Goal: Task Accomplishment & Management: Use online tool/utility

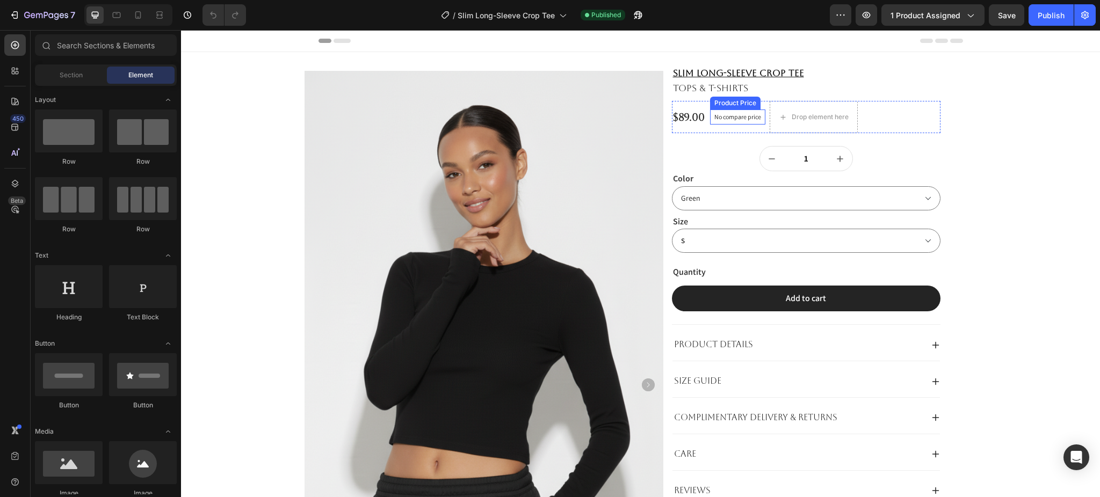
click at [734, 117] on p "No compare price" at bounding box center [737, 117] width 47 height 6
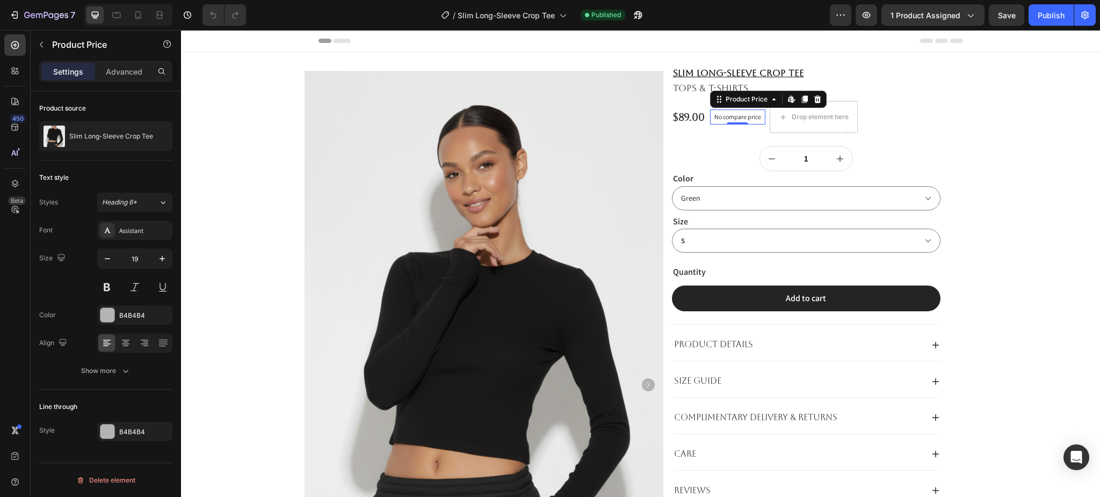
click at [716, 117] on p "No compare price" at bounding box center [737, 117] width 47 height 6
click at [101, 134] on p "Slim Long-Sleeve Crop Tee" at bounding box center [111, 137] width 84 height 8
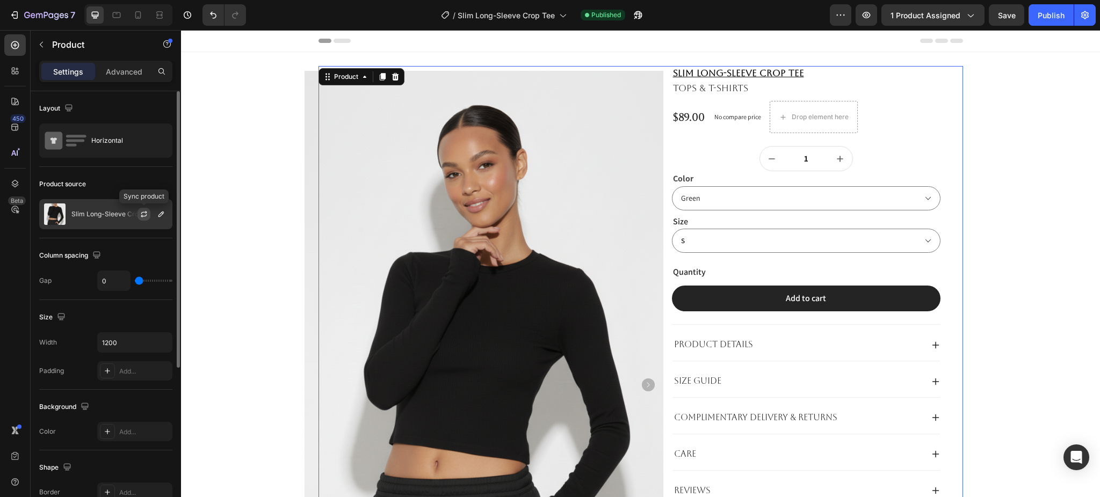
click at [142, 212] on icon "button" at bounding box center [144, 214] width 9 height 9
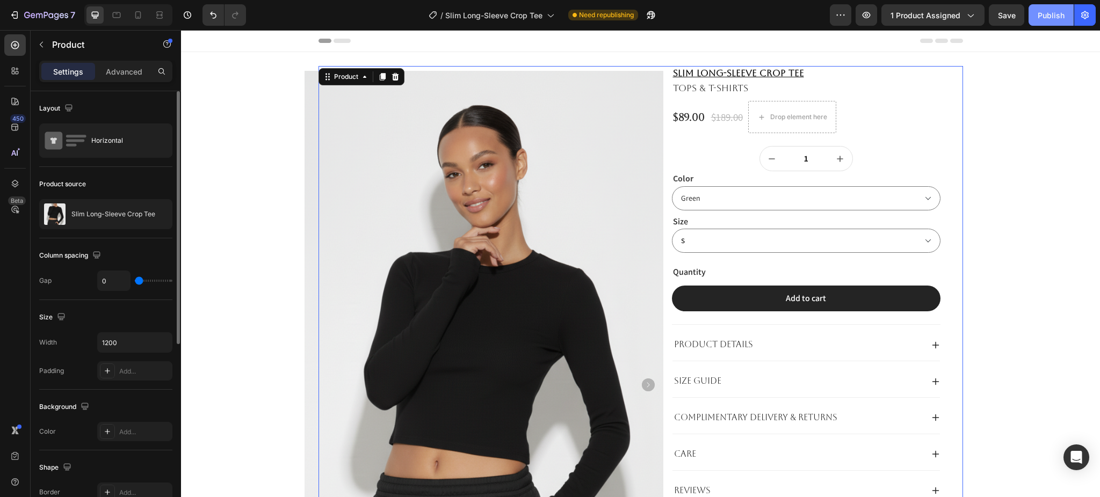
click at [1036, 12] on button "Publish" at bounding box center [1050, 14] width 45 height 21
click at [113, 21] on div at bounding box center [116, 14] width 17 height 17
type input "100%"
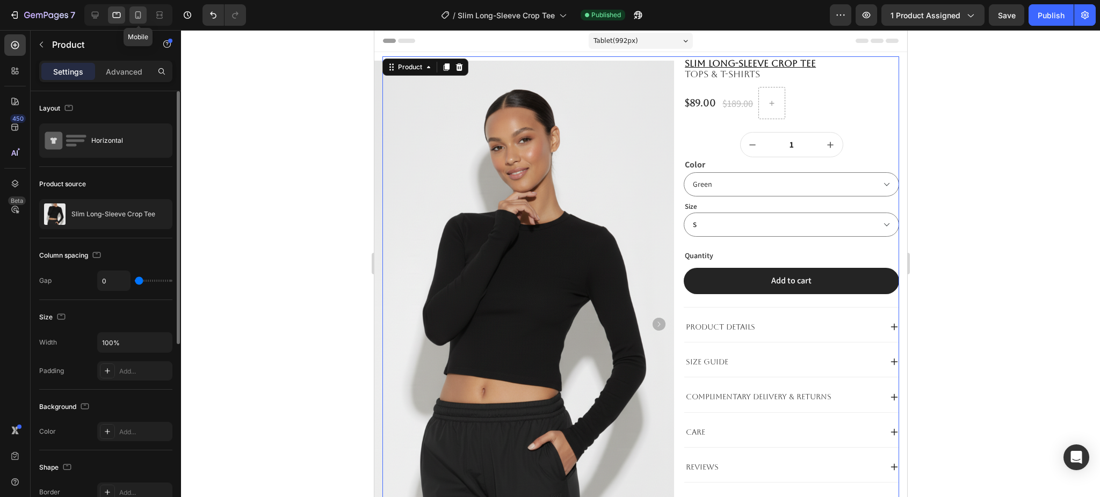
click at [133, 18] on icon at bounding box center [138, 15] width 11 height 11
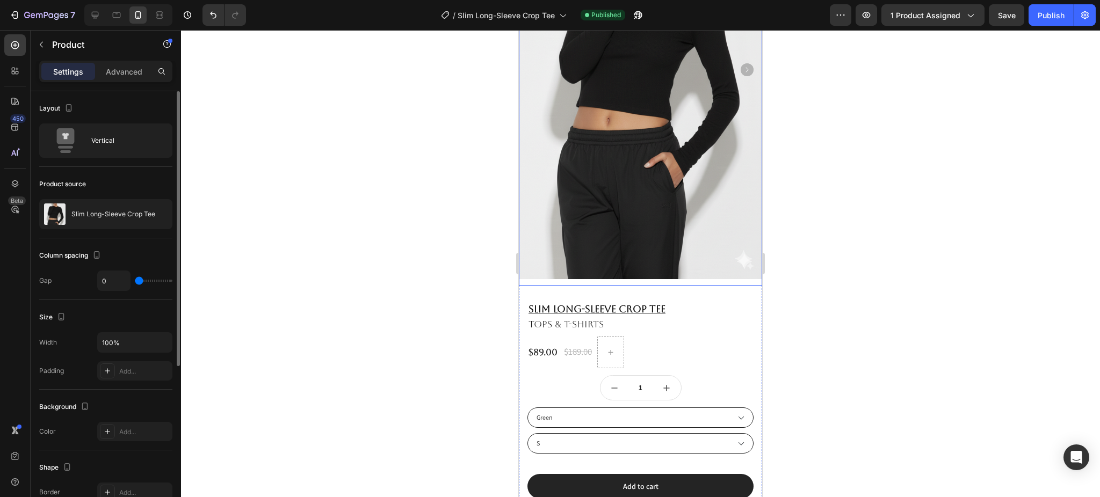
scroll to position [215, 0]
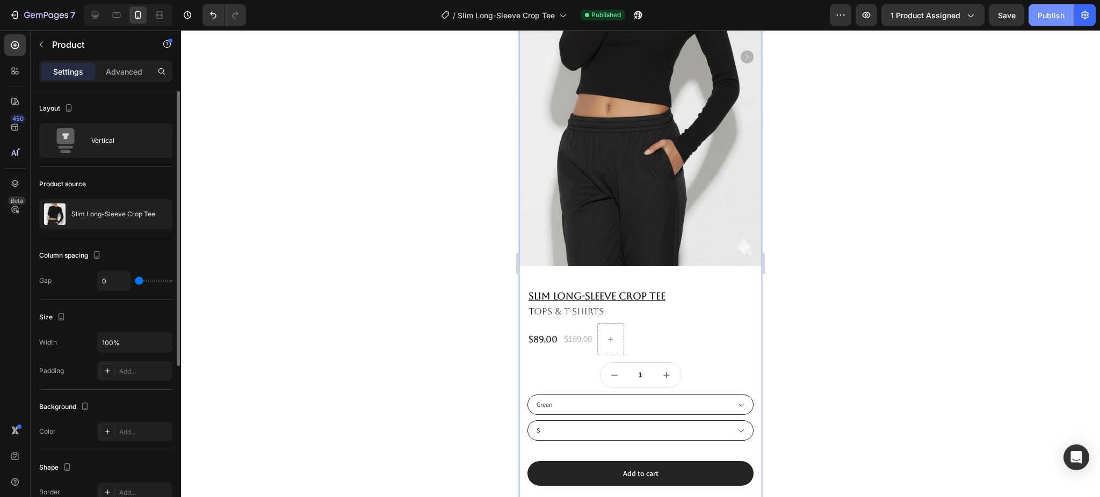
click at [1046, 12] on div "Publish" at bounding box center [1051, 15] width 27 height 11
click at [66, 12] on icon "button" at bounding box center [46, 15] width 44 height 9
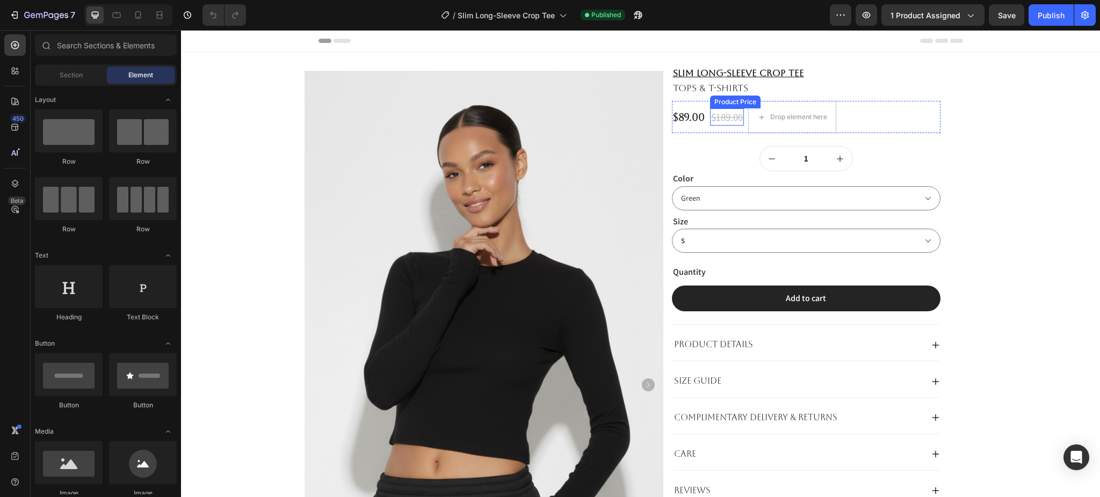
click at [719, 119] on div "$189.00" at bounding box center [727, 117] width 34 height 18
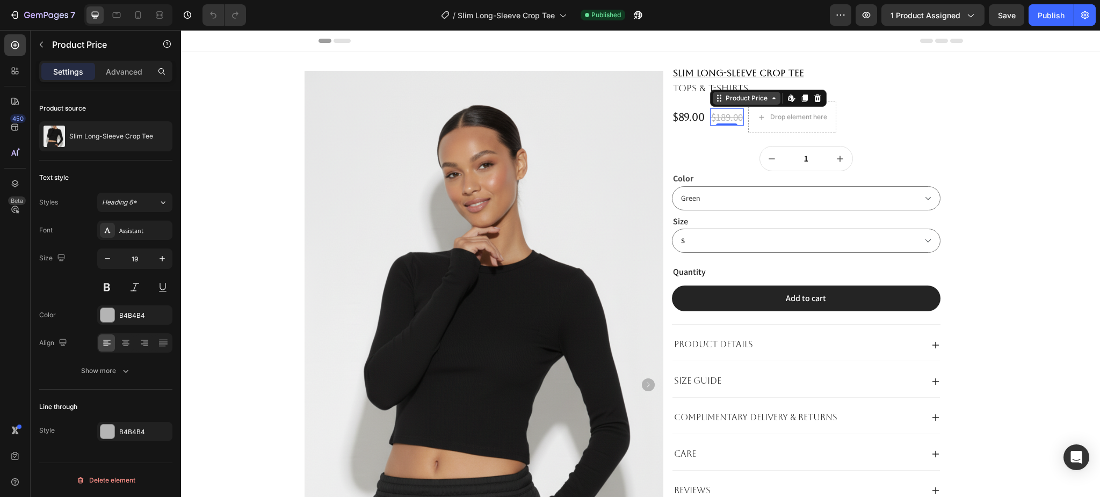
click at [743, 98] on div "Product Price" at bounding box center [746, 98] width 46 height 10
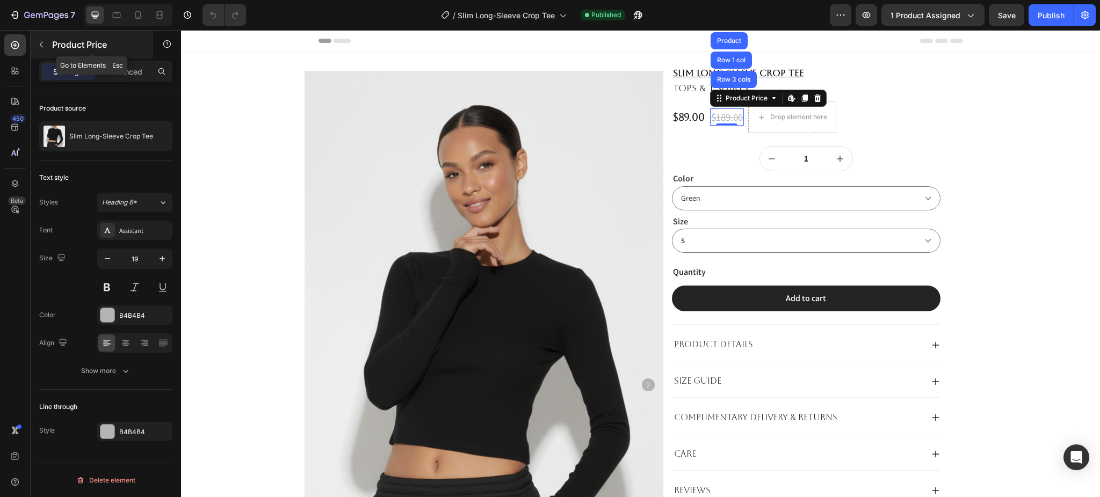
click at [57, 41] on p "Product Price" at bounding box center [97, 44] width 91 height 13
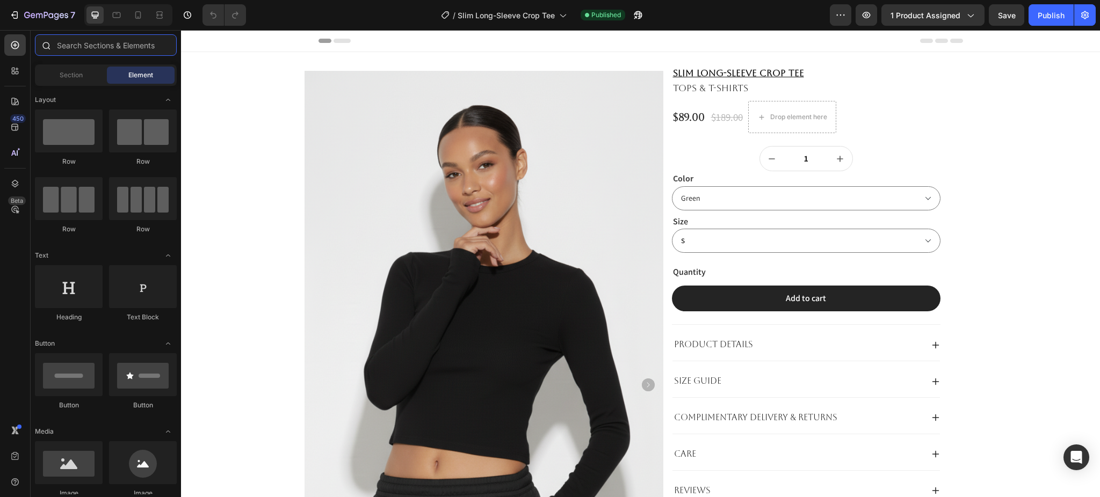
click at [78, 52] on input "text" at bounding box center [106, 44] width 142 height 21
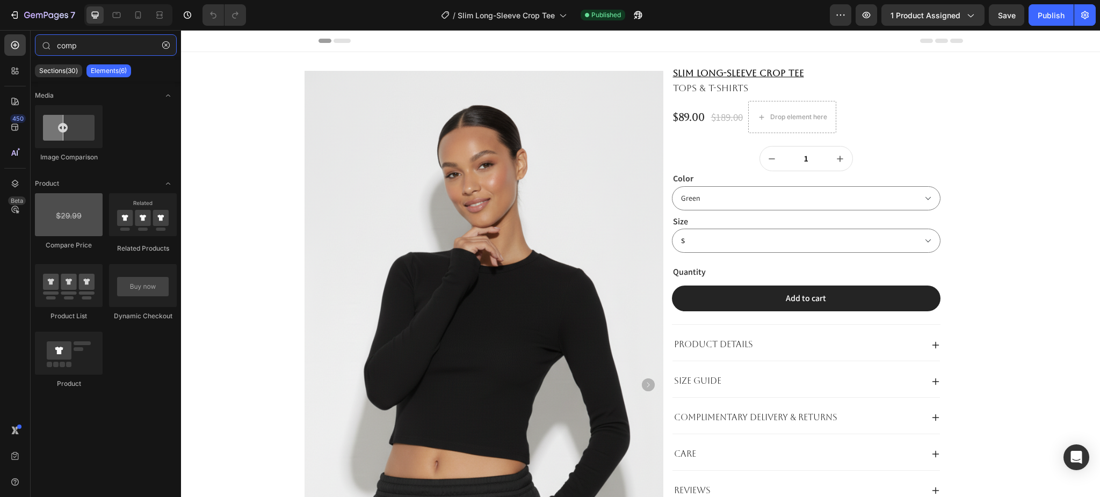
type input "comp"
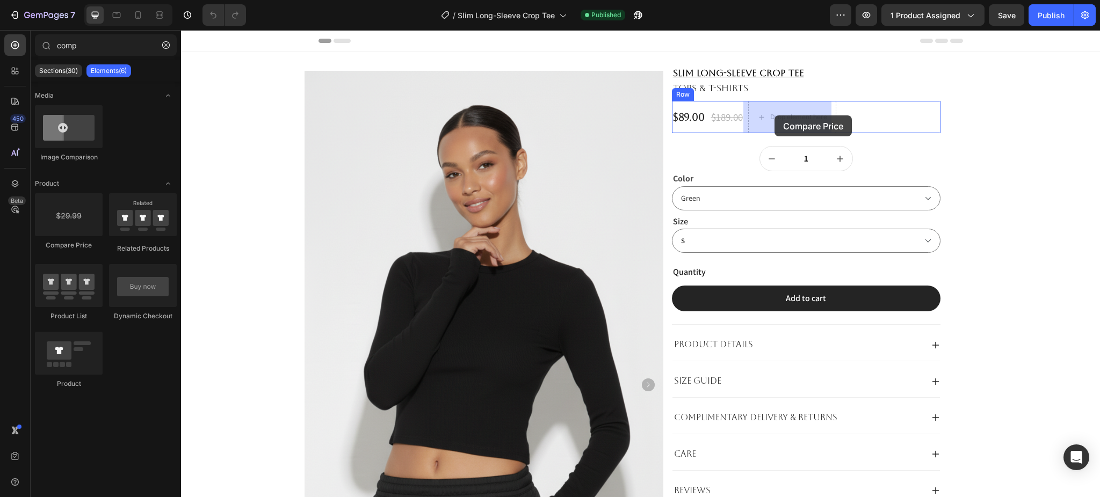
drag, startPoint x: 262, startPoint y: 242, endPoint x: 774, endPoint y: 115, distance: 527.6
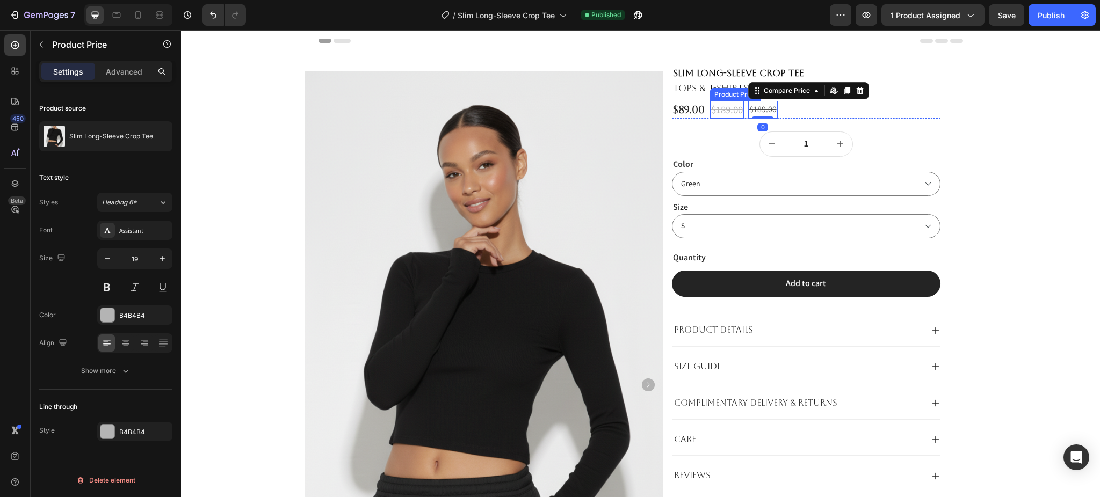
click at [719, 110] on div "$189.00" at bounding box center [727, 110] width 34 height 18
click at [772, 111] on div "$89.00 Product Price Product Price $189.00 Product Price Edit content in Shopif…" at bounding box center [806, 110] width 269 height 18
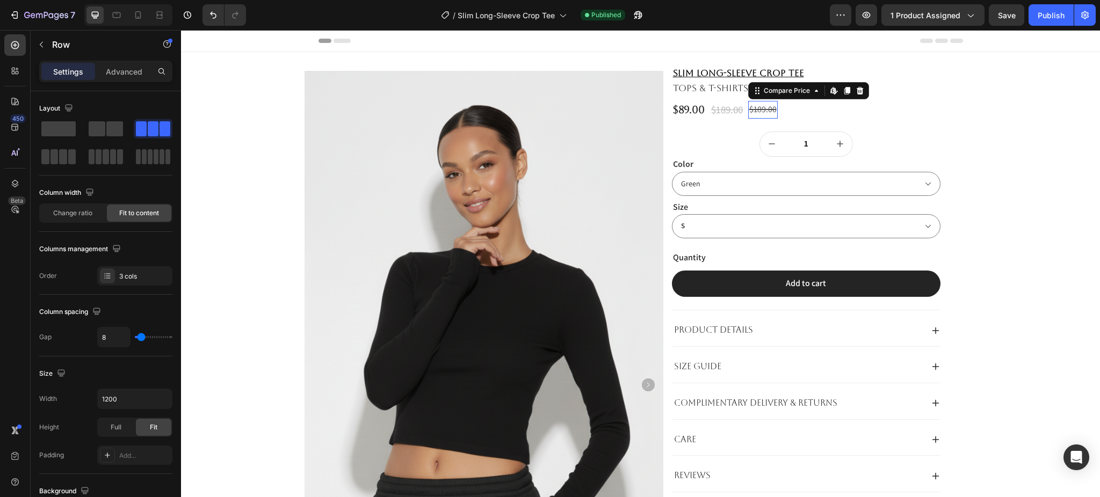
click at [759, 108] on div "$189.00" at bounding box center [763, 110] width 30 height 18
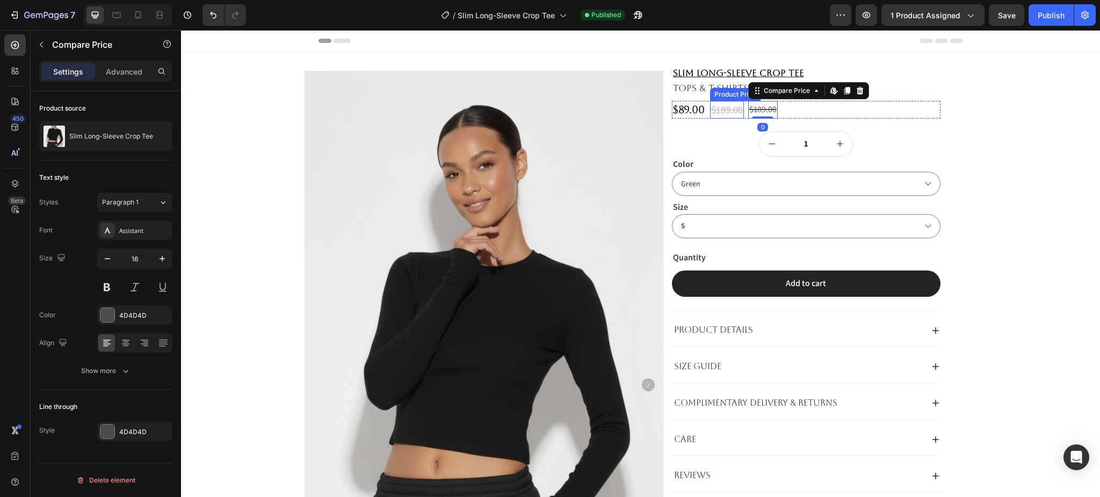
click at [724, 108] on div "$189.00" at bounding box center [727, 110] width 34 height 18
click at [814, 91] on icon at bounding box center [817, 91] width 7 height 8
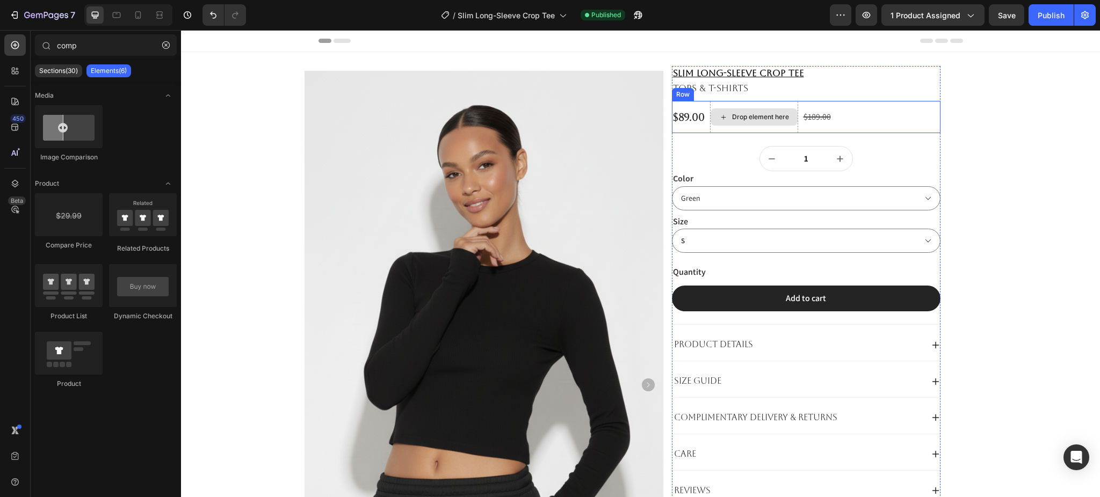
click at [755, 122] on div "Drop element here" at bounding box center [753, 116] width 87 height 17
click at [755, 108] on div "Drop element here" at bounding box center [753, 116] width 87 height 17
click at [817, 118] on div "$189.00" at bounding box center [817, 117] width 30 height 18
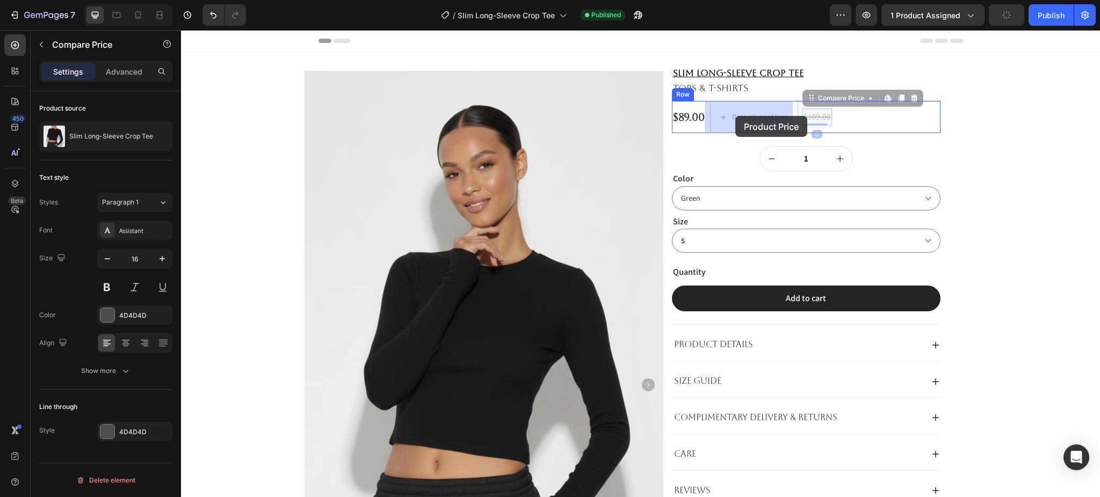
drag, startPoint x: 826, startPoint y: 101, endPoint x: 735, endPoint y: 116, distance: 91.9
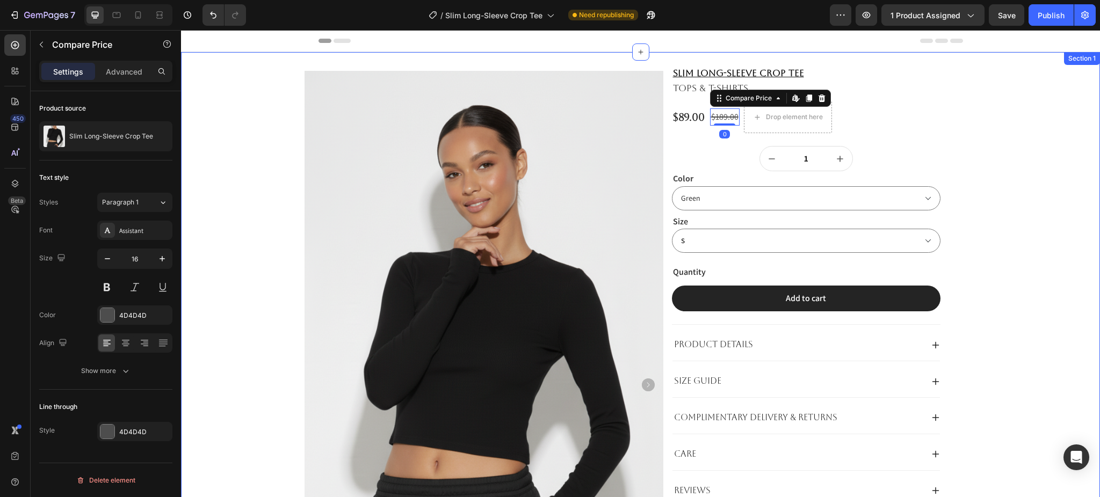
click at [1028, 146] on div "Product Images Product Images Product Images Slim Long-Sleeve Crop Tee Product …" at bounding box center [640, 431] width 903 height 673
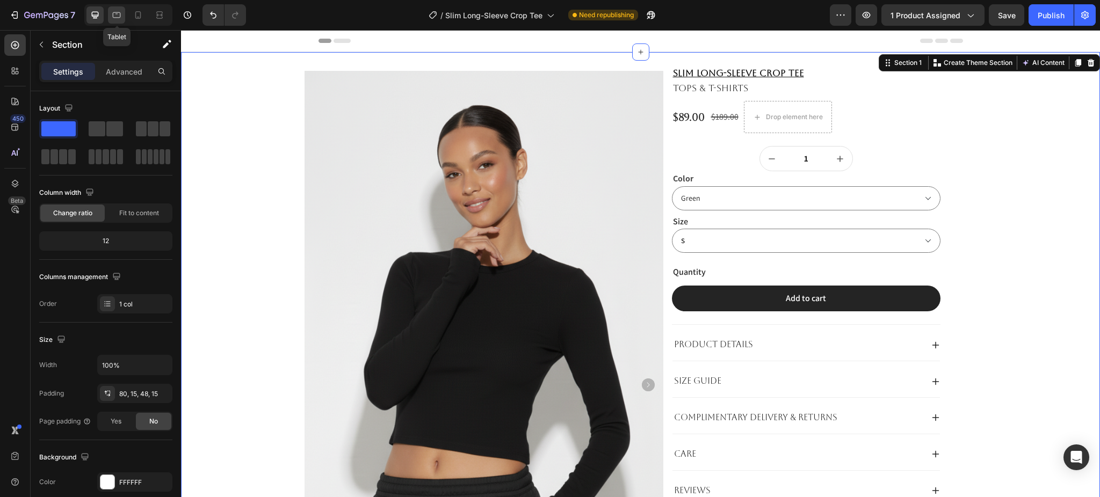
click at [121, 18] on icon at bounding box center [116, 15] width 11 height 11
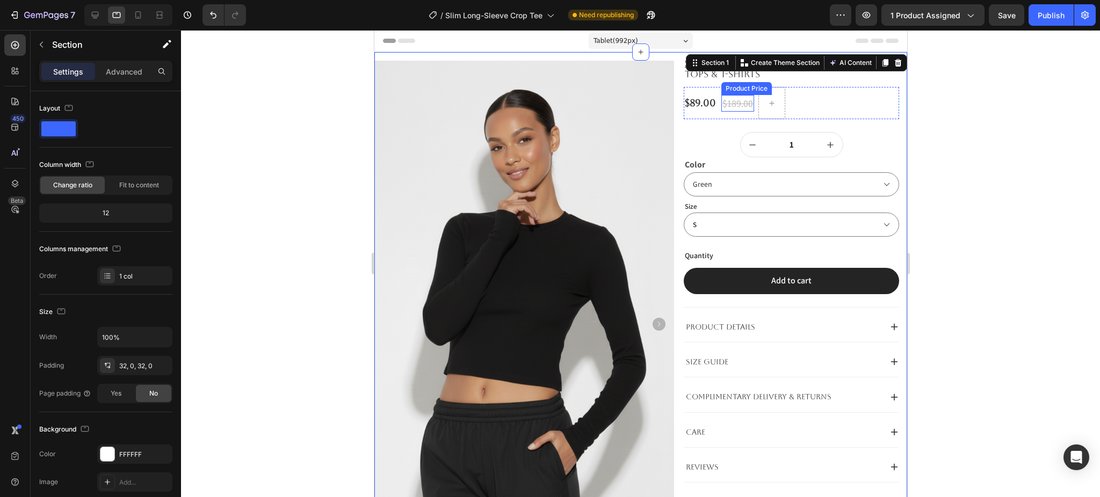
click at [727, 105] on div "$189.00" at bounding box center [737, 103] width 33 height 17
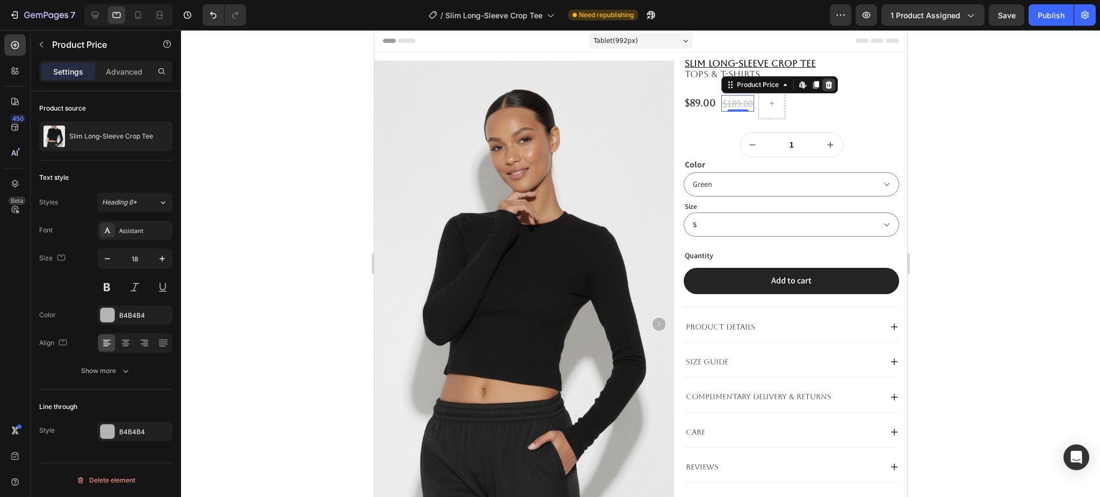
click at [824, 84] on icon at bounding box center [828, 85] width 9 height 9
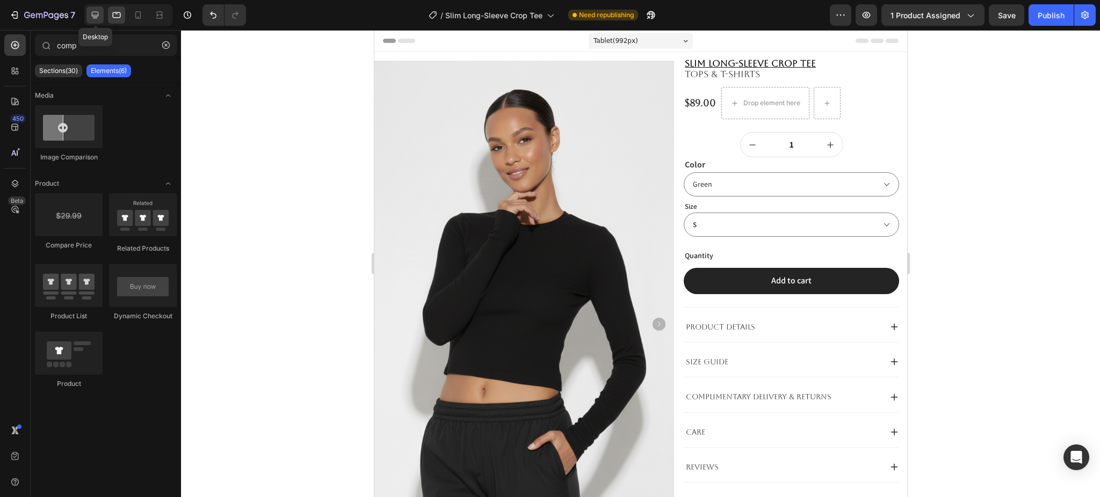
click at [96, 14] on icon at bounding box center [95, 15] width 11 height 11
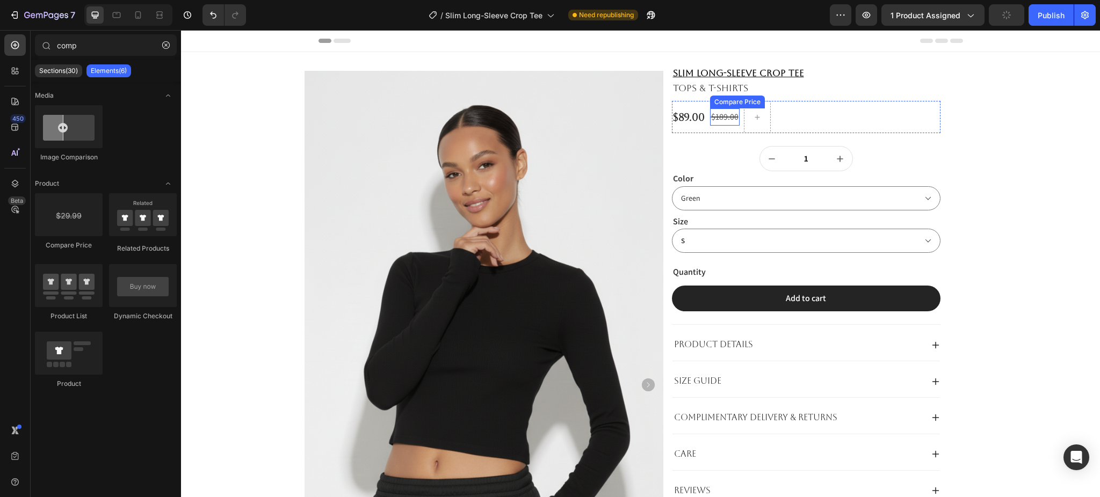
click at [720, 115] on div "$189.00" at bounding box center [725, 117] width 30 height 18
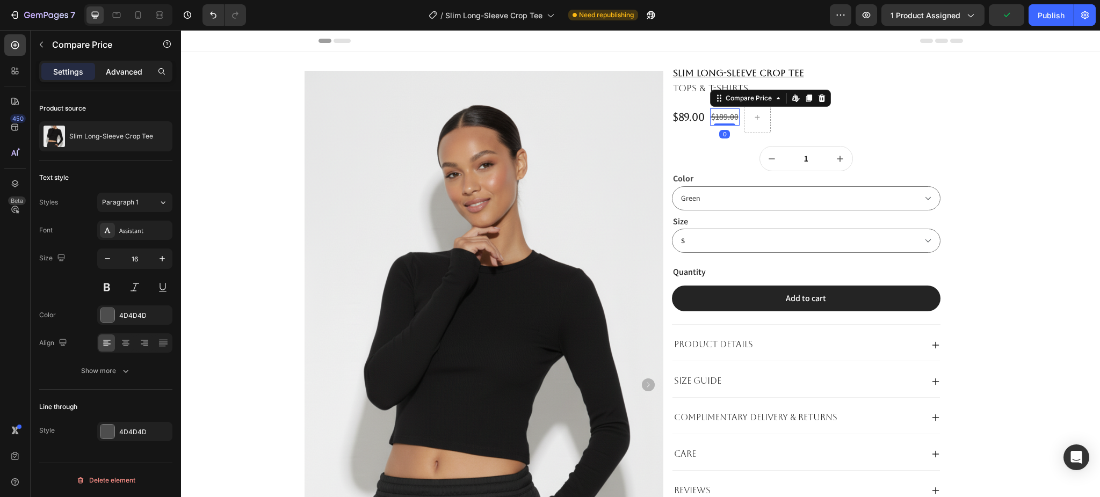
click at [129, 71] on p "Advanced" at bounding box center [124, 71] width 37 height 11
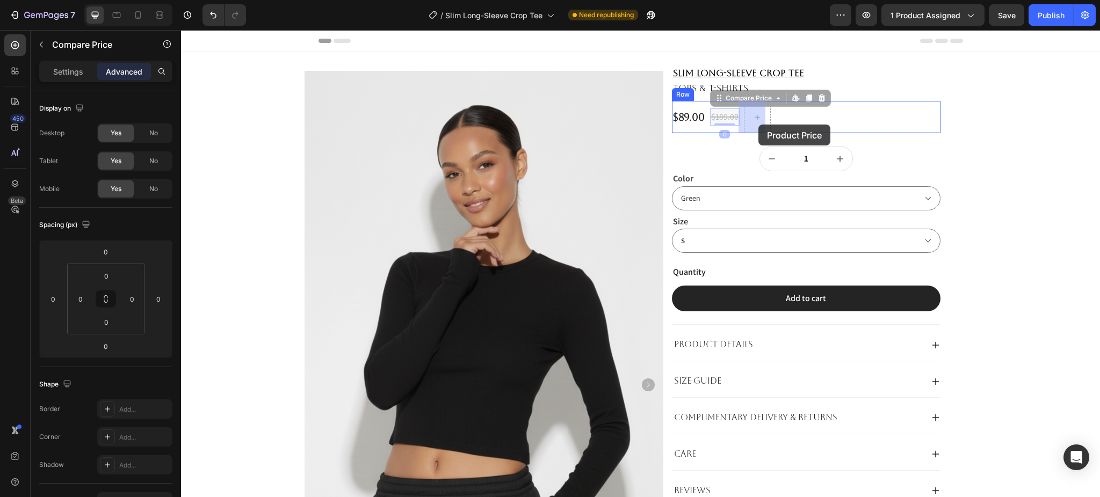
drag, startPoint x: 752, startPoint y: 116, endPoint x: 758, endPoint y: 125, distance: 10.9
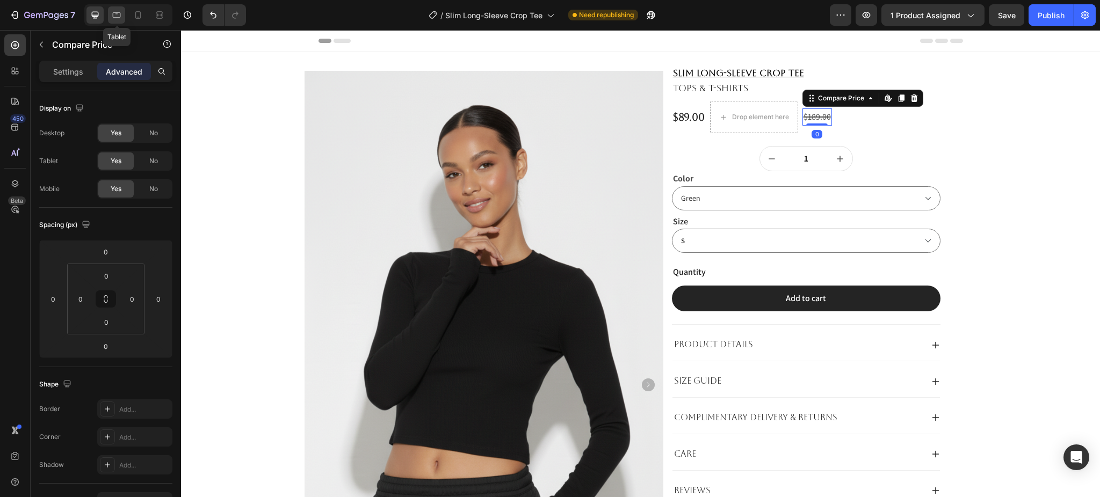
click at [118, 15] on icon at bounding box center [116, 15] width 11 height 11
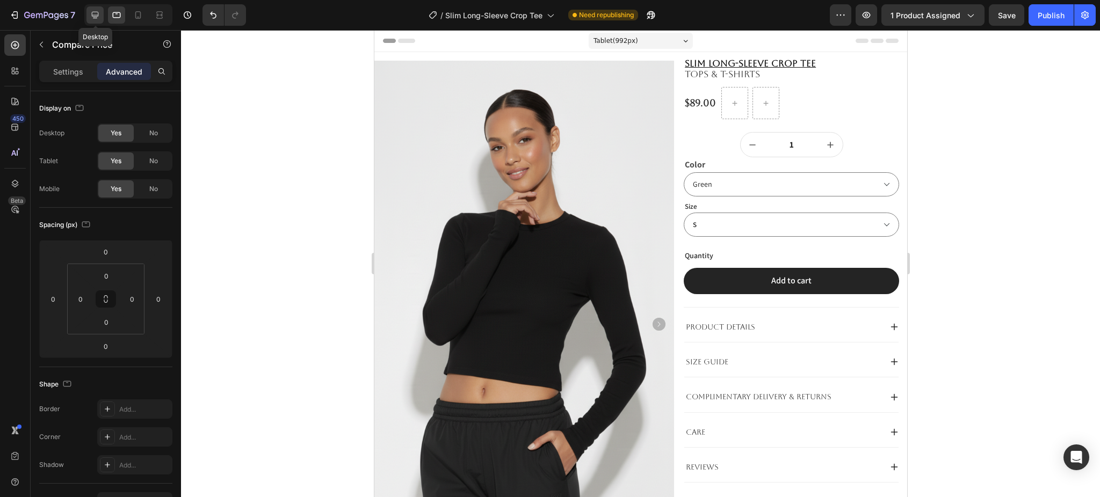
click at [91, 23] on div at bounding box center [94, 14] width 17 height 17
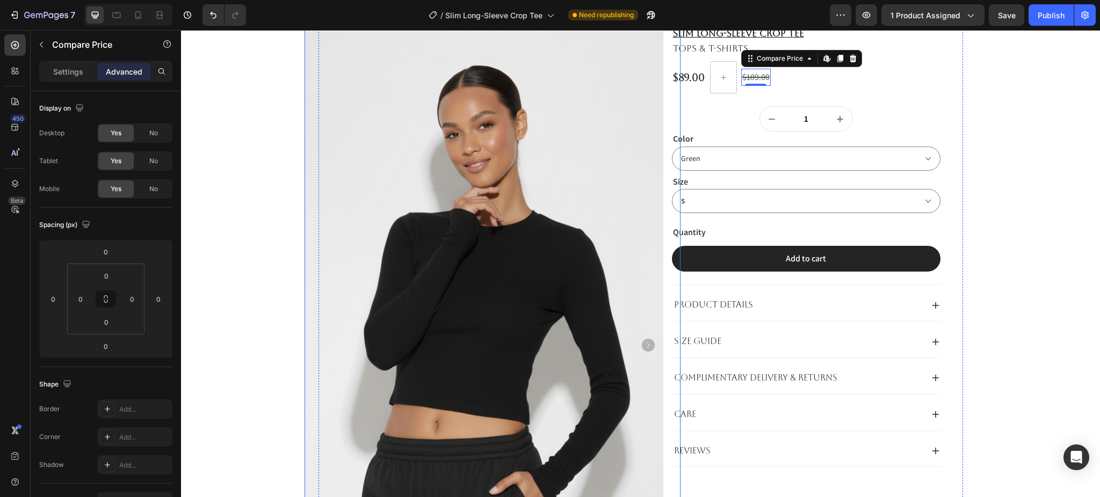
scroll to position [40, 0]
click at [733, 76] on div "$89.00 Product Price Product Price $189.00 Compare Price Edit content in Shopif…" at bounding box center [806, 77] width 269 height 32
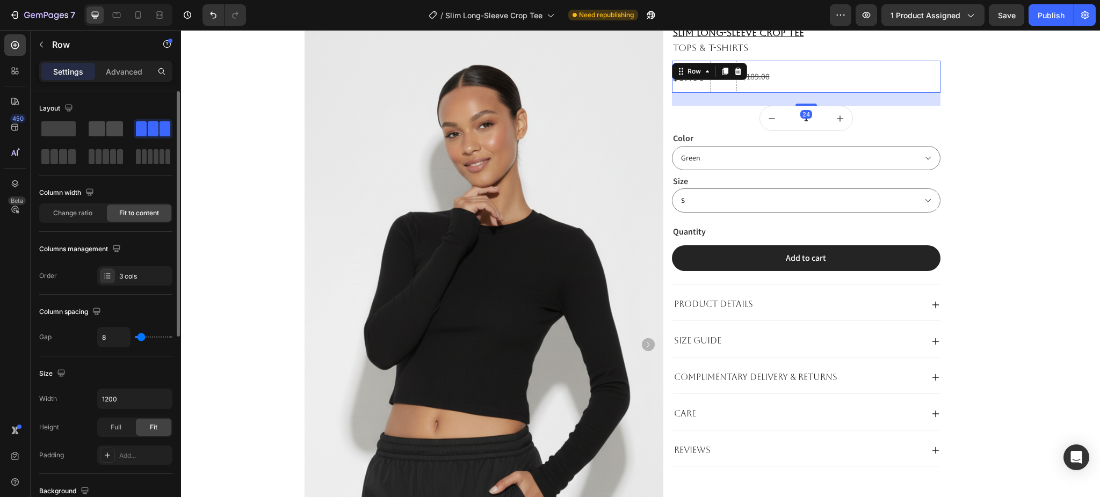
click at [108, 126] on span at bounding box center [114, 128] width 17 height 15
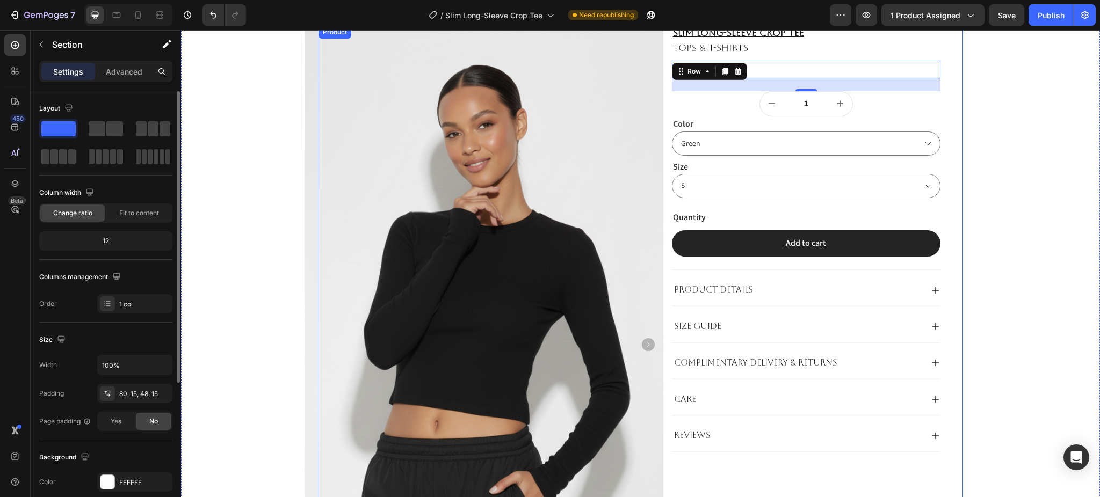
click at [999, 105] on div "Product Images Product Images Product Images Slim Long-Sleeve Crop Tee Product …" at bounding box center [640, 391] width 903 height 673
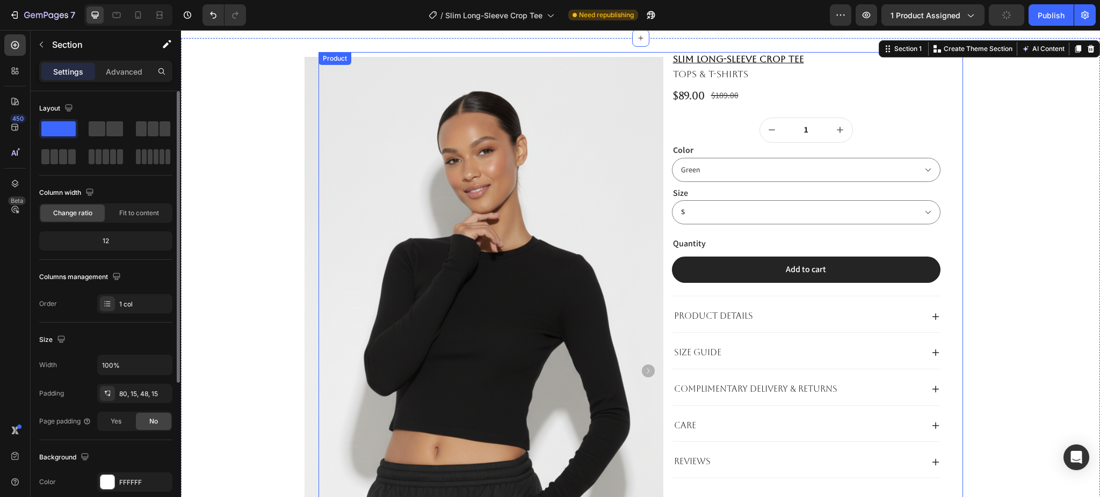
scroll to position [0, 0]
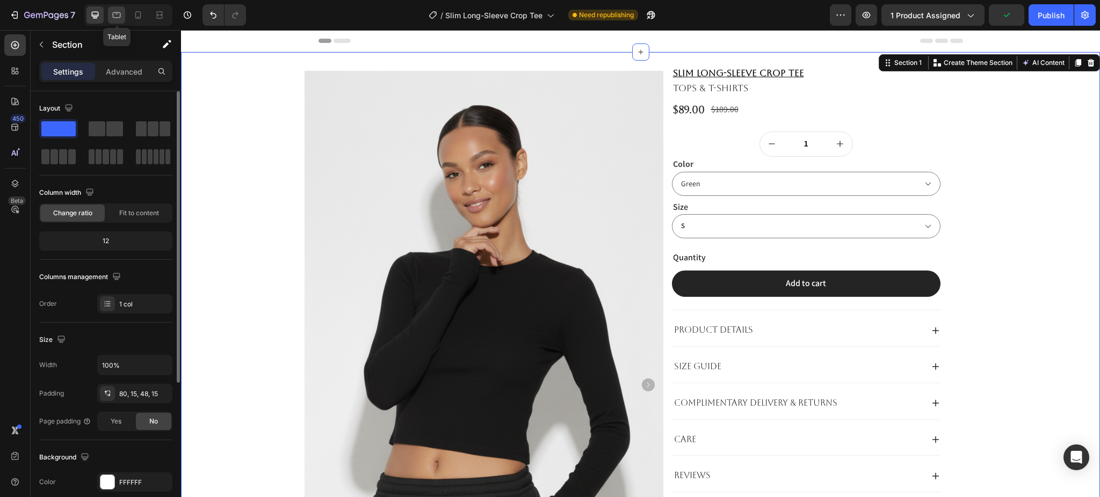
click at [115, 16] on icon at bounding box center [116, 15] width 11 height 11
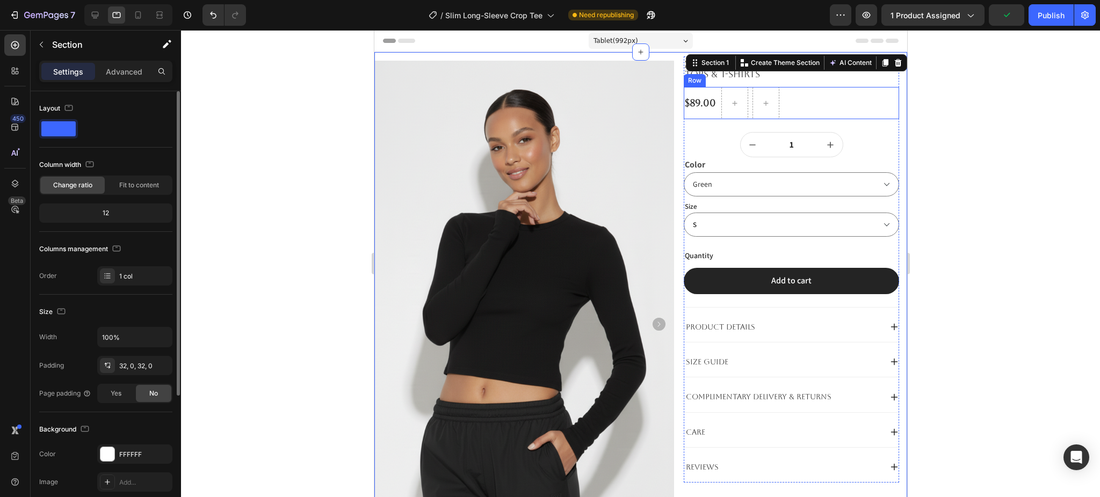
click at [787, 107] on div "$89.00 Product Price Product Price Row" at bounding box center [790, 103] width 215 height 32
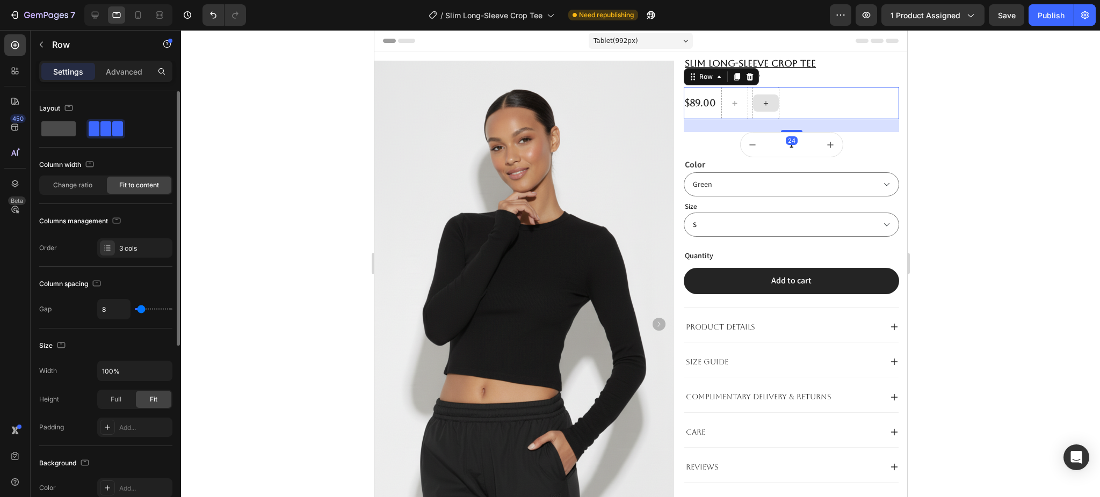
click at [54, 129] on span at bounding box center [58, 128] width 34 height 15
type input "0"
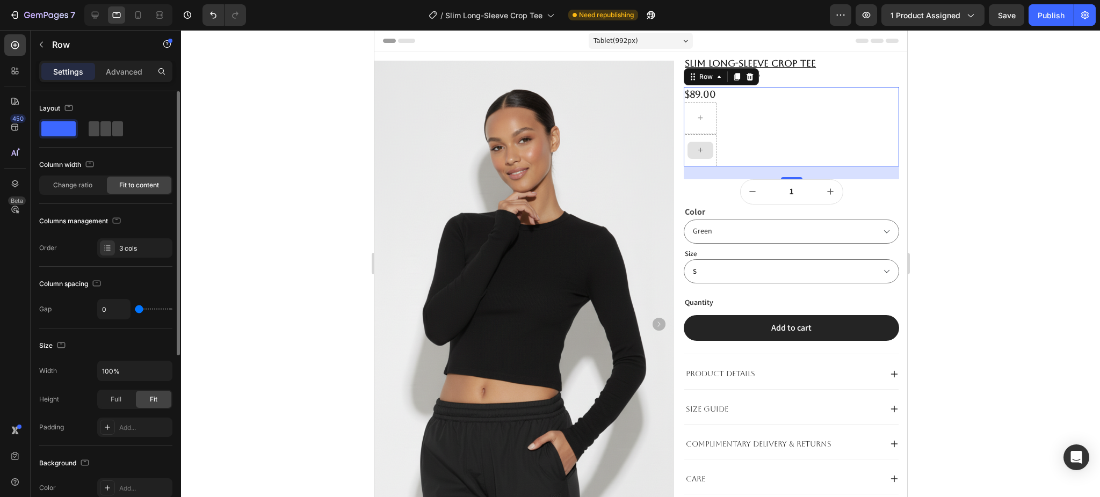
click at [105, 125] on span at bounding box center [105, 128] width 11 height 15
type input "8"
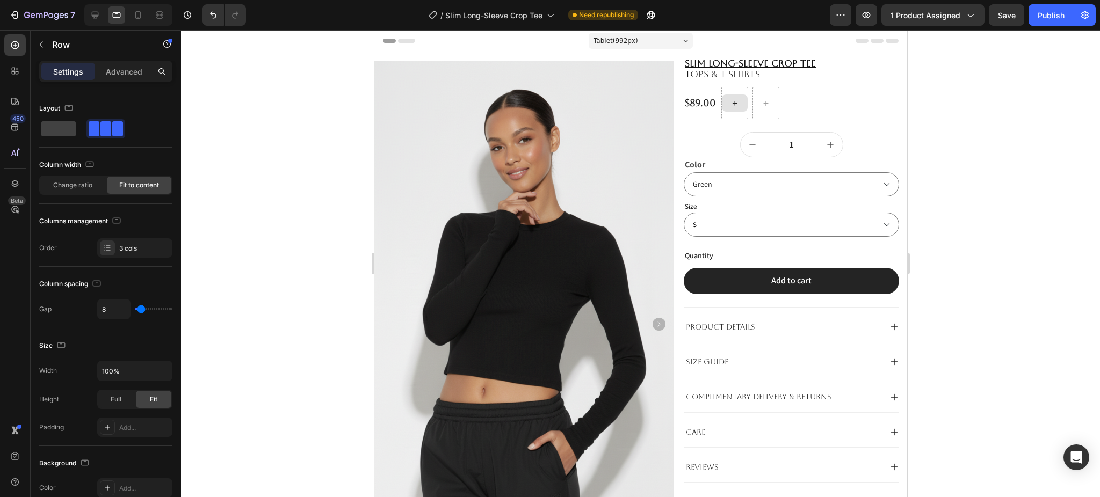
click at [733, 104] on div at bounding box center [734, 103] width 26 height 17
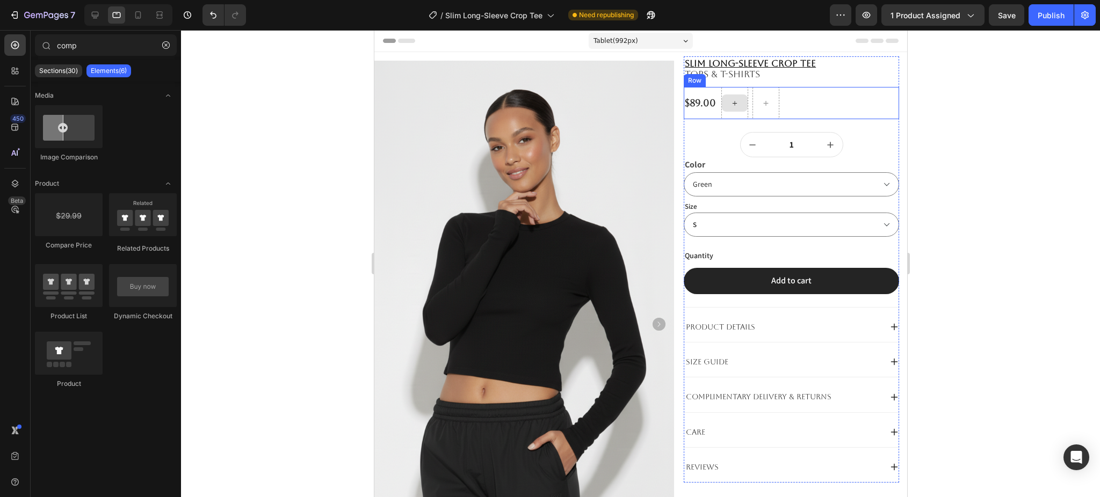
click at [736, 104] on div at bounding box center [734, 103] width 26 height 17
click at [743, 107] on div "$89.00 Product Price Product Price Row" at bounding box center [790, 103] width 215 height 32
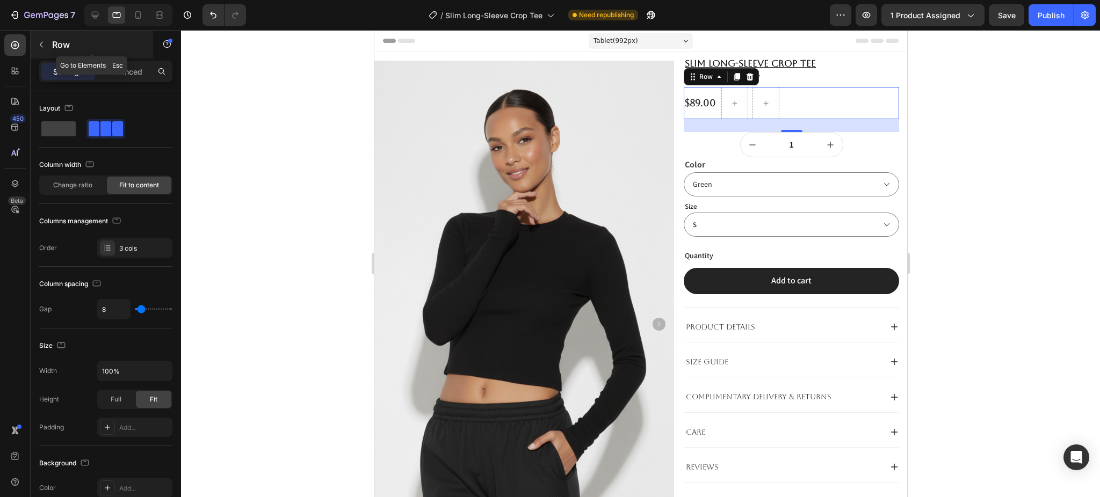
click at [53, 45] on p "Row" at bounding box center [97, 44] width 91 height 13
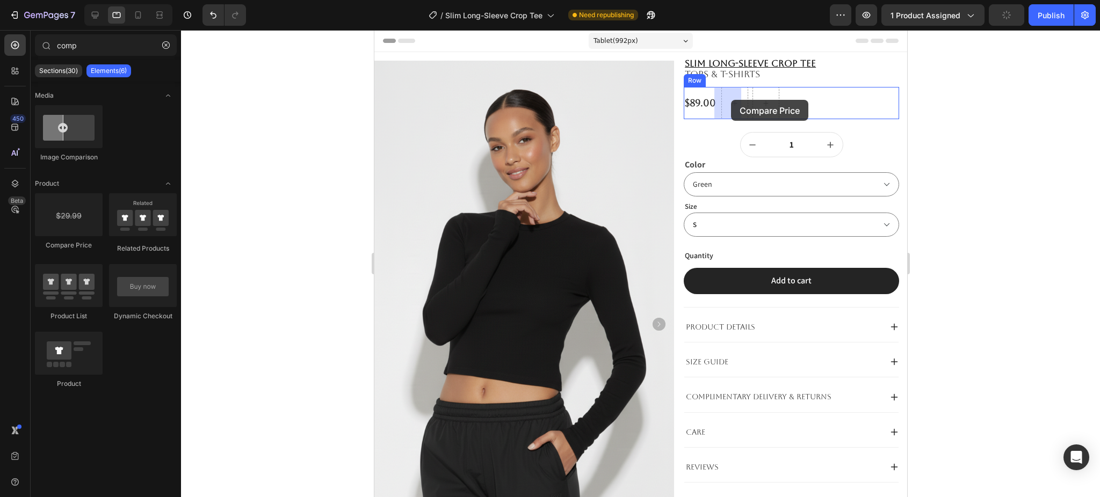
drag, startPoint x: 448, startPoint y: 252, endPoint x: 730, endPoint y: 100, distance: 320.5
click at [766, 107] on div at bounding box center [768, 103] width 26 height 17
click at [135, 17] on icon at bounding box center [138, 15] width 11 height 11
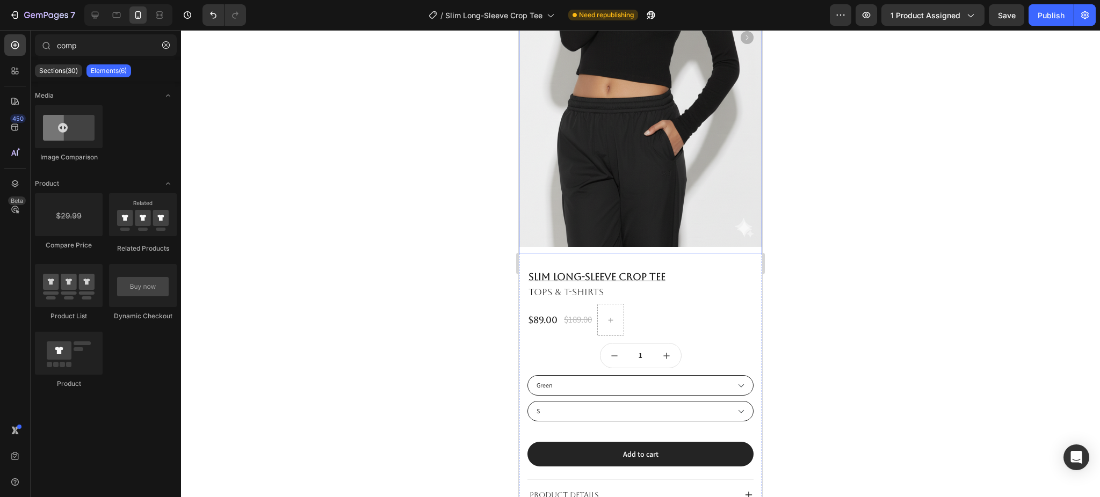
scroll to position [286, 0]
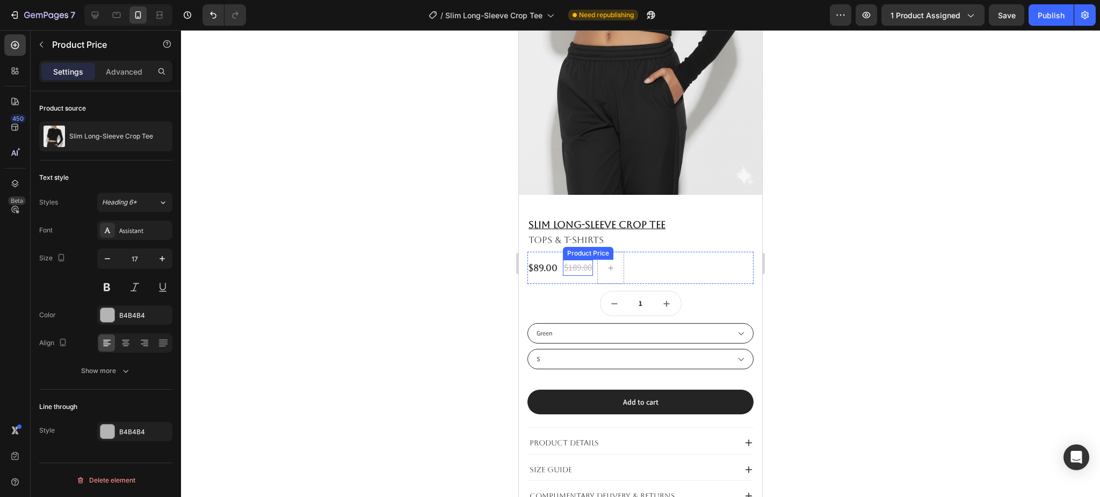
click at [582, 266] on div "$189.00" at bounding box center [578, 268] width 30 height 16
click at [668, 250] on icon at bounding box center [670, 249] width 9 height 9
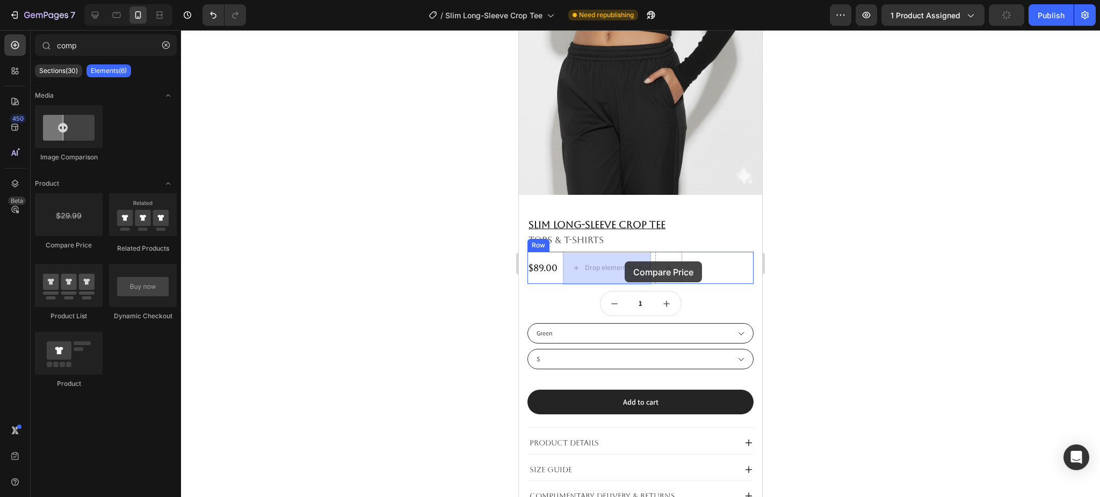
drag, startPoint x: 589, startPoint y: 249, endPoint x: 1298, endPoint y: 316, distance: 712.5
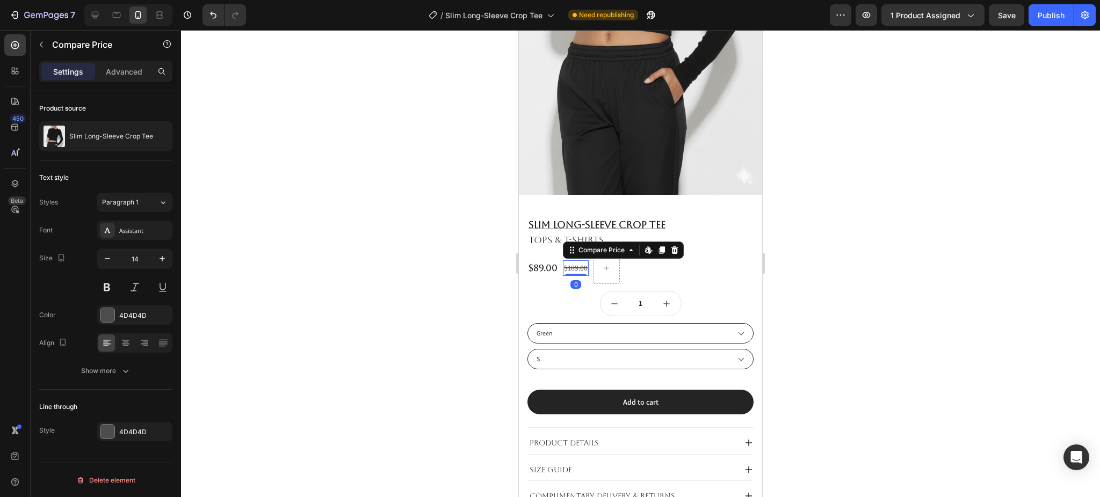
click at [898, 325] on div at bounding box center [640, 263] width 919 height 467
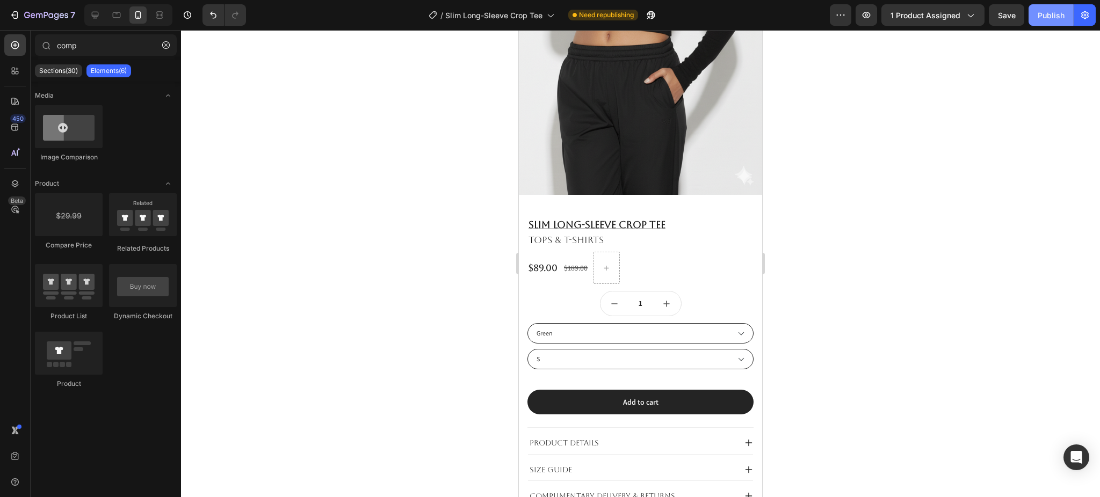
click at [1035, 8] on button "Publish" at bounding box center [1050, 14] width 45 height 21
click at [633, 17] on icon "button" at bounding box center [638, 15] width 11 height 11
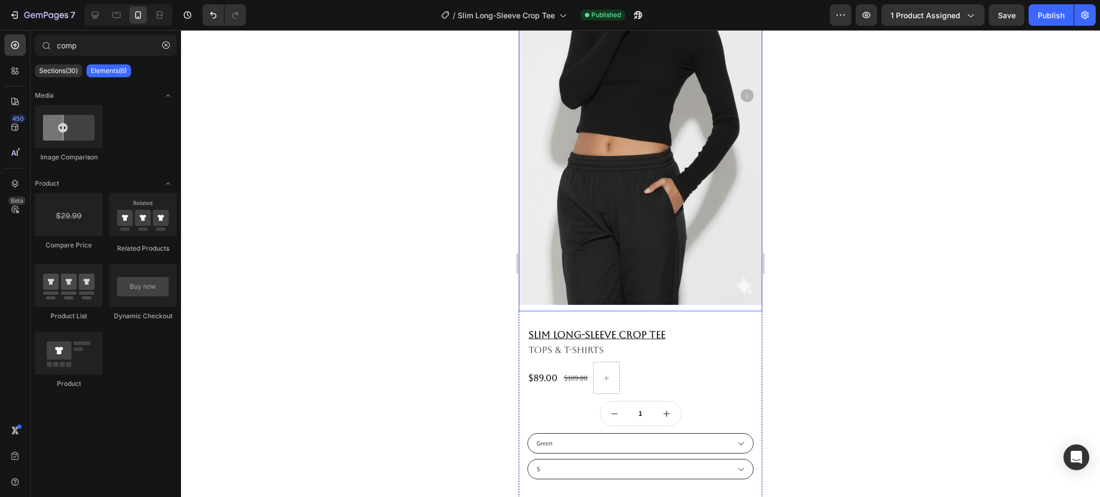
scroll to position [0, 0]
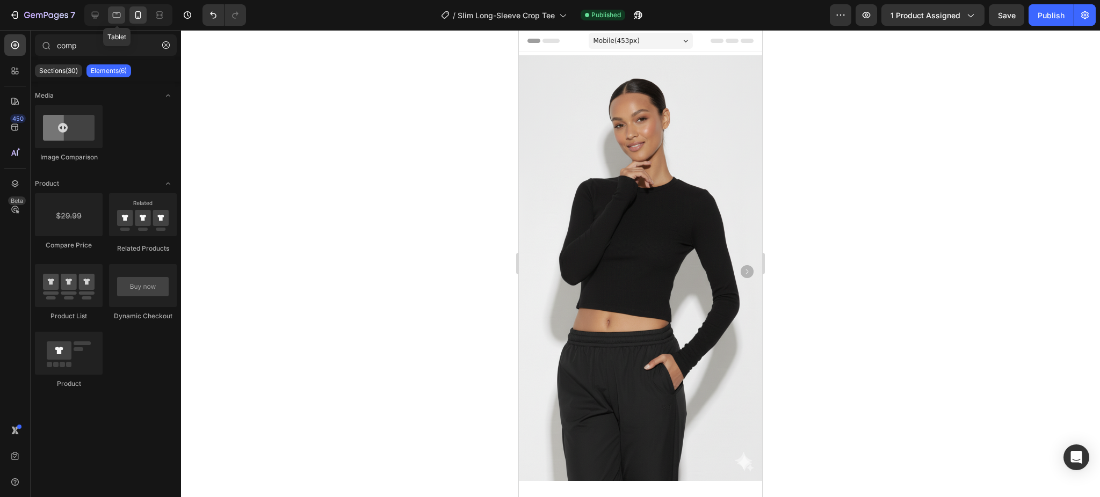
click at [125, 16] on div at bounding box center [116, 14] width 17 height 17
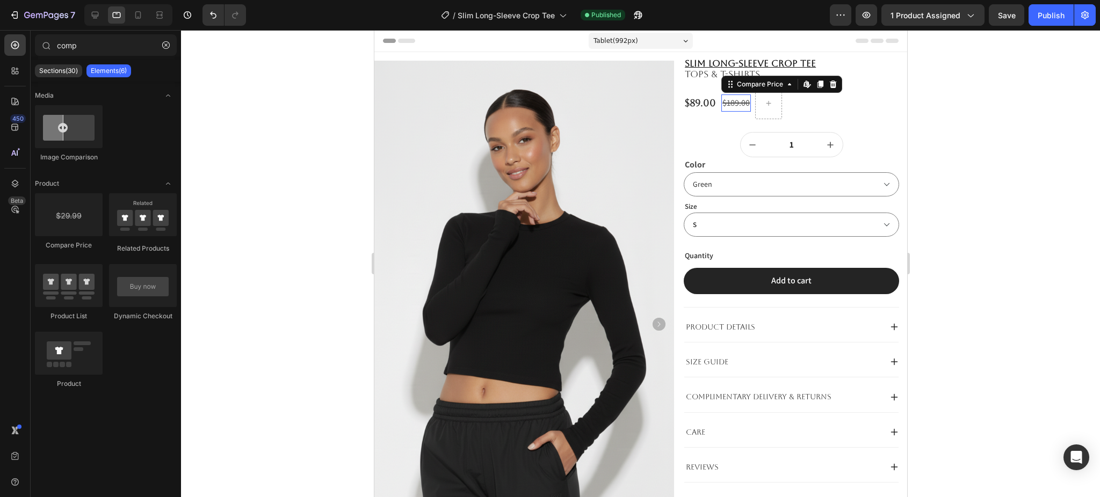
click at [722, 111] on div "$189.00 Compare Price Edit content in Shopify 0 Compare Price Edit content in S…" at bounding box center [736, 104] width 30 height 18
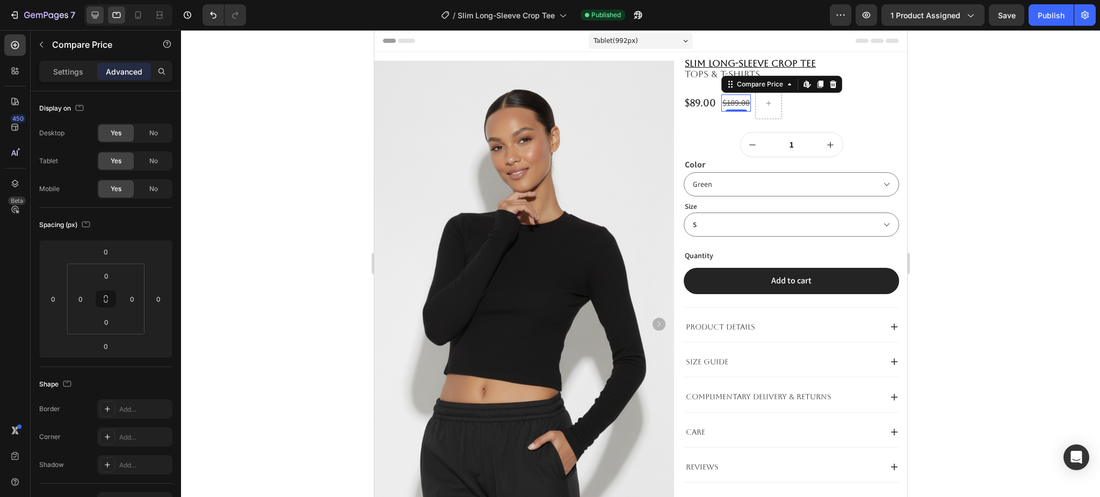
click at [97, 24] on div at bounding box center [128, 14] width 88 height 21
click at [95, 22] on div at bounding box center [94, 14] width 17 height 17
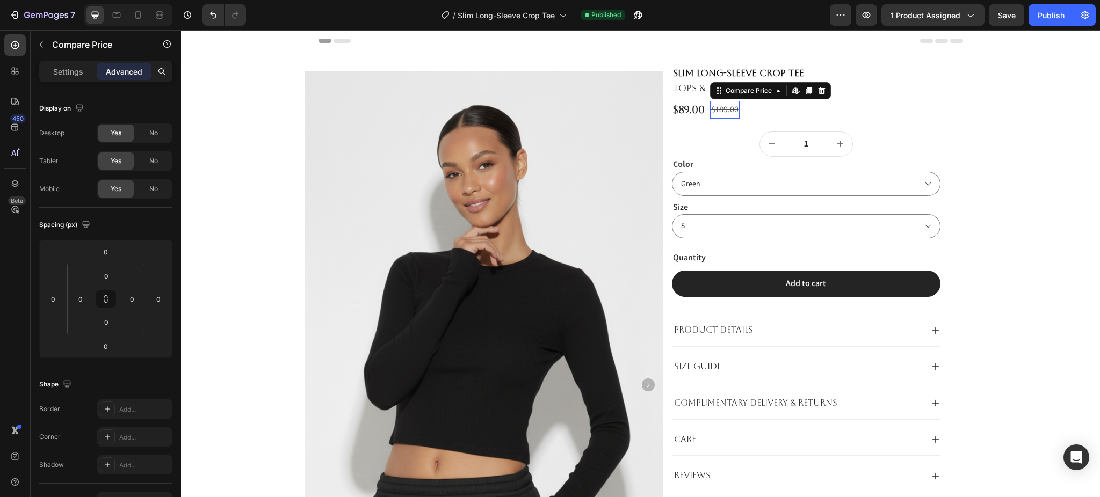
click at [720, 109] on div "$189.00" at bounding box center [725, 110] width 30 height 18
click at [754, 111] on div "$89.00 Product Price Product Price $189.00 Compare Price Edit content in Shopif…" at bounding box center [806, 110] width 269 height 18
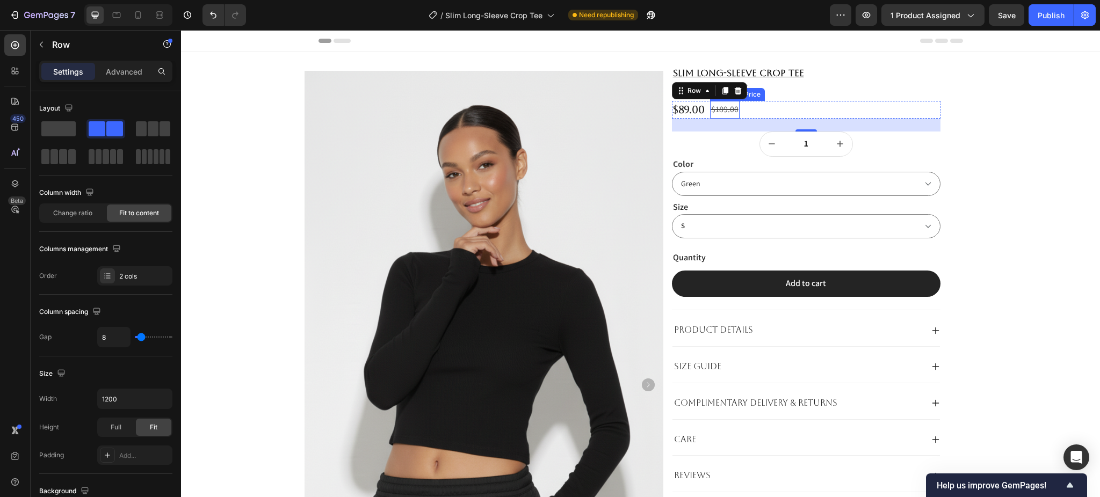
click at [715, 109] on div "$189.00" at bounding box center [725, 110] width 30 height 18
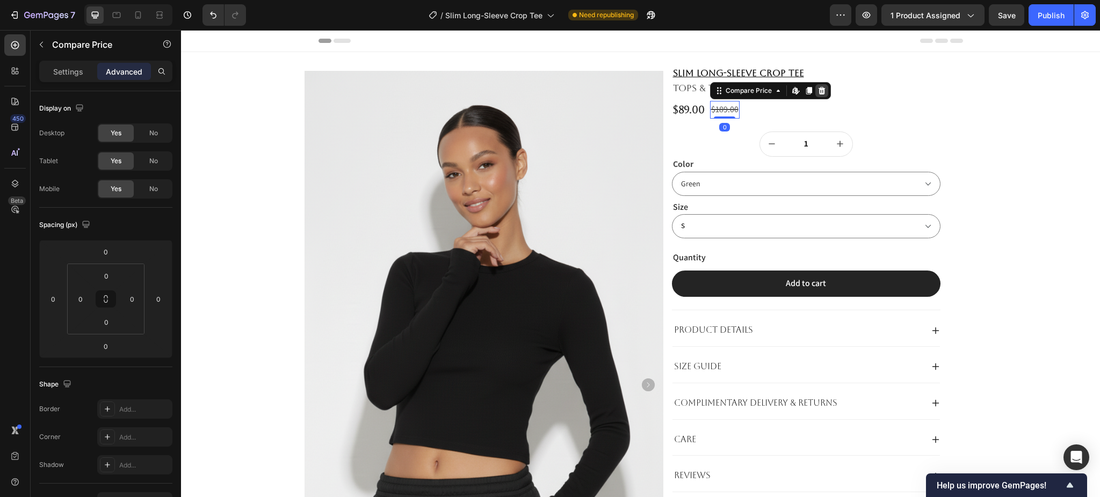
click at [818, 91] on icon at bounding box center [821, 91] width 7 height 8
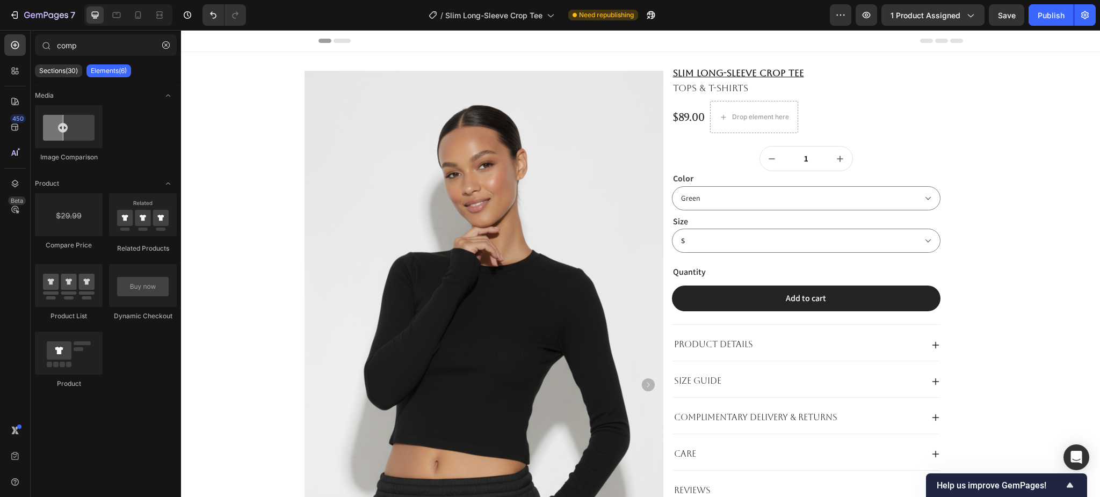
click at [125, 20] on div at bounding box center [128, 14] width 88 height 21
click at [108, 17] on div at bounding box center [116, 14] width 17 height 17
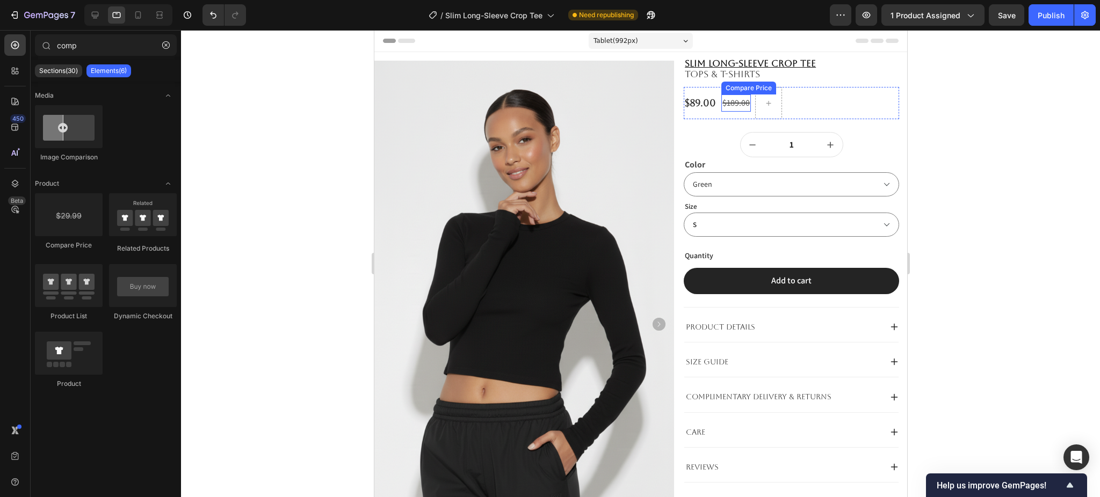
click at [728, 109] on div "$189.00" at bounding box center [736, 104] width 30 height 18
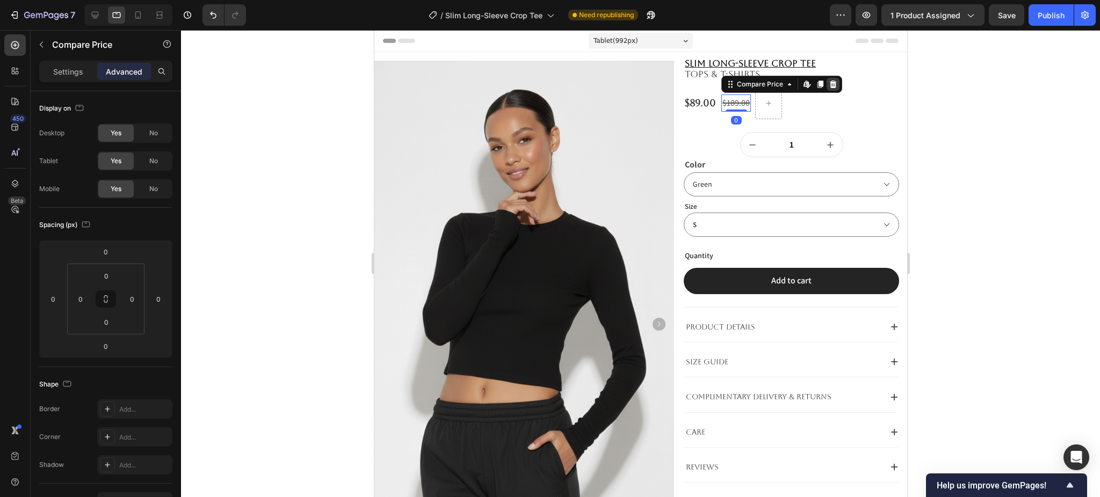
click at [829, 86] on icon at bounding box center [832, 85] width 7 height 8
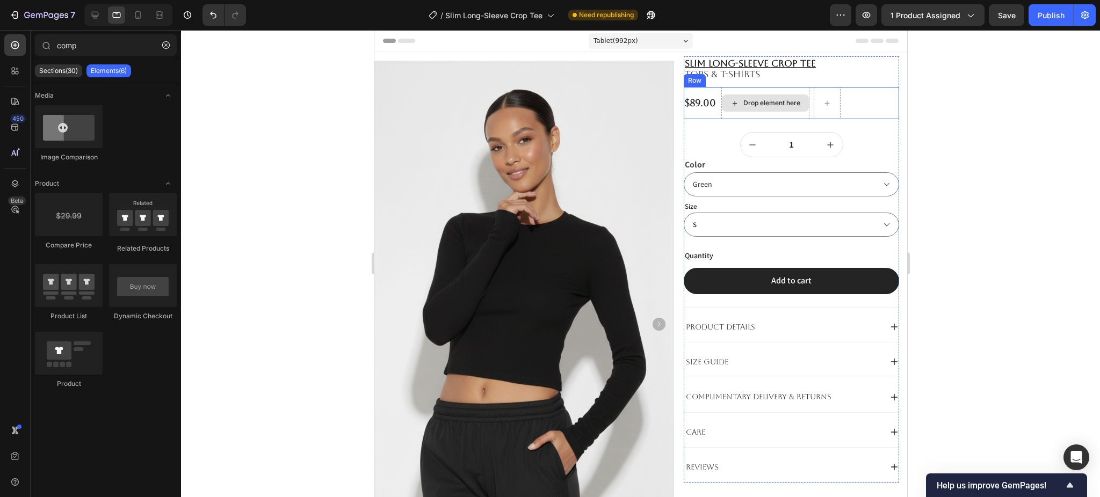
click at [793, 103] on div "Drop element here" at bounding box center [764, 103] width 87 height 17
click at [839, 96] on div "$89.00 Product Price Product Price Drop element here Row" at bounding box center [790, 103] width 215 height 32
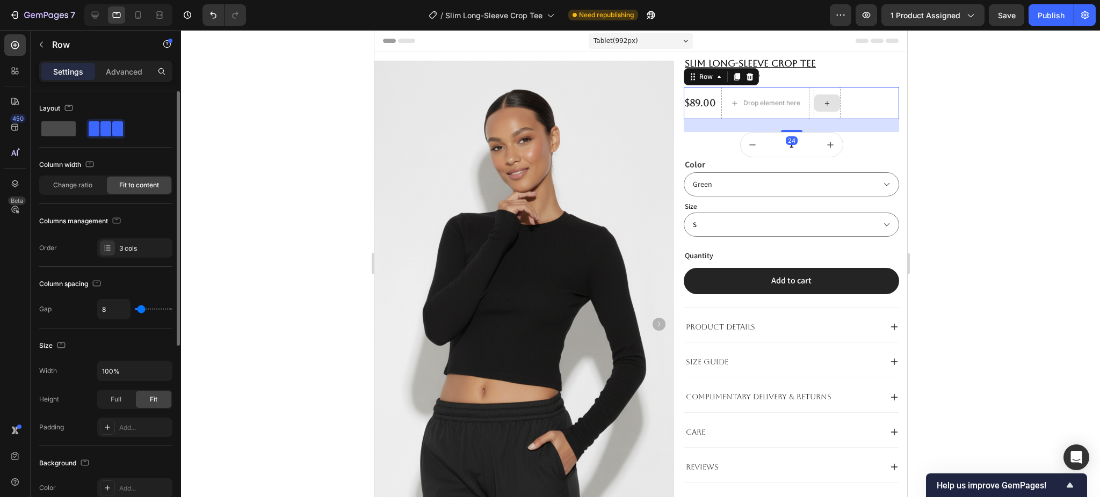
click at [72, 136] on span at bounding box center [58, 128] width 34 height 15
type input "0"
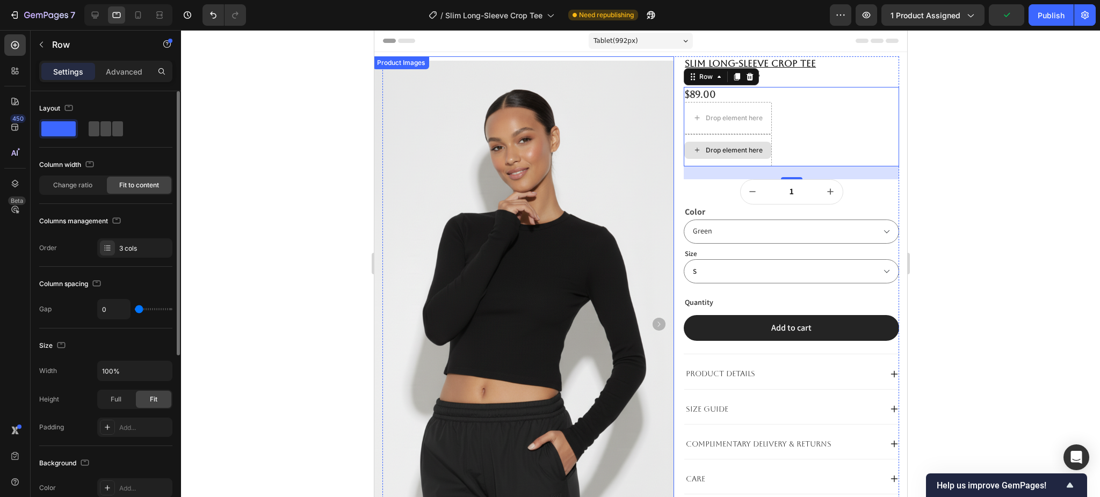
click at [121, 129] on span at bounding box center [117, 128] width 11 height 15
type input "8"
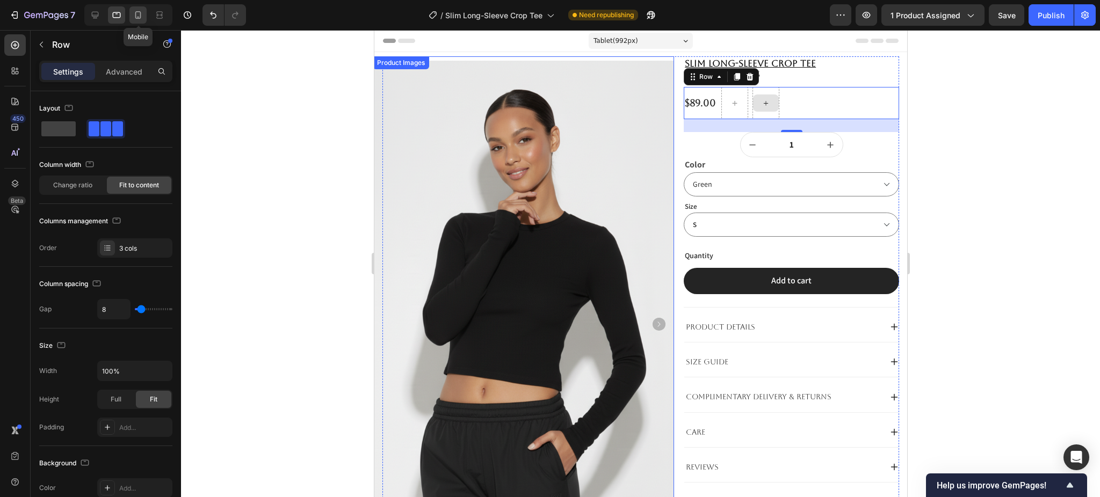
click at [131, 20] on div at bounding box center [137, 14] width 17 height 17
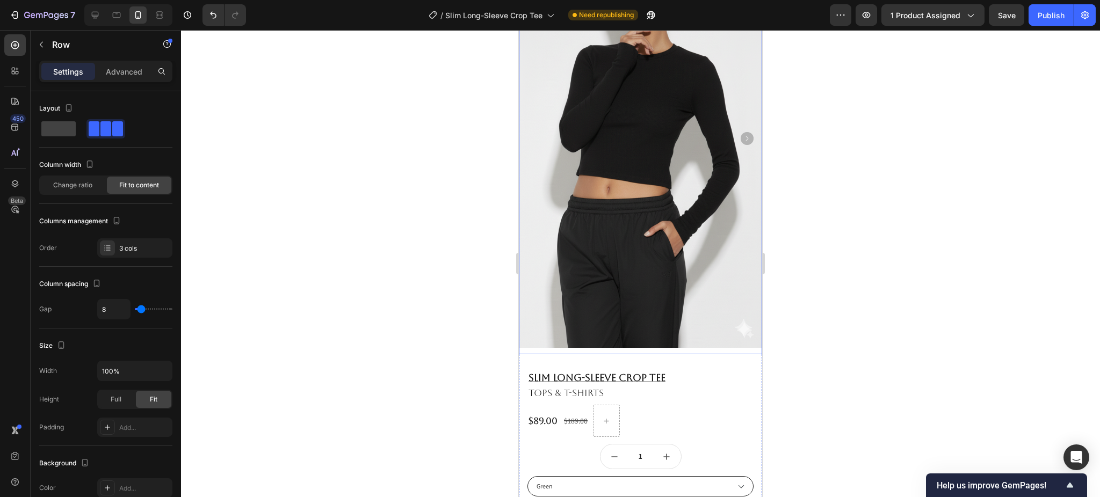
scroll to position [286, 0]
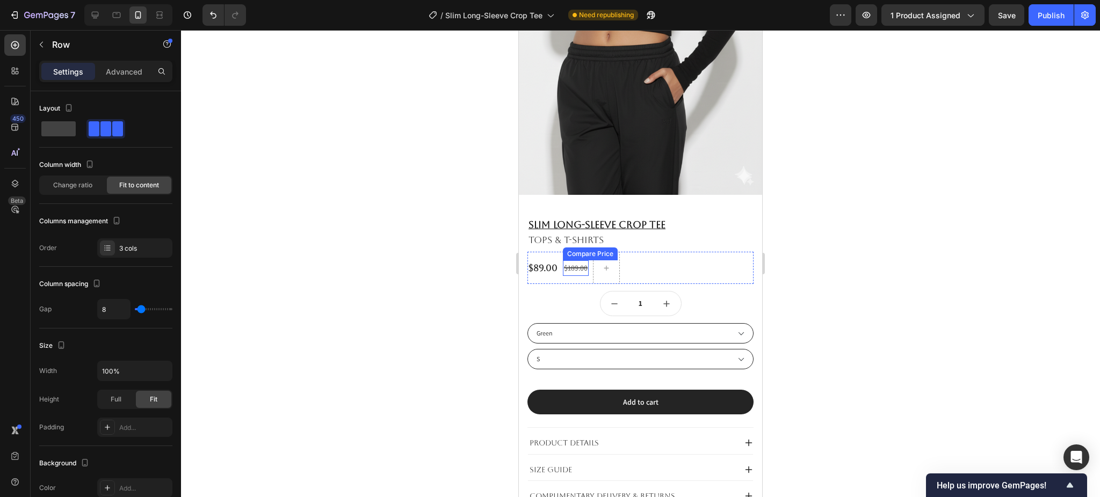
click at [567, 270] on div "$189.00" at bounding box center [576, 268] width 26 height 16
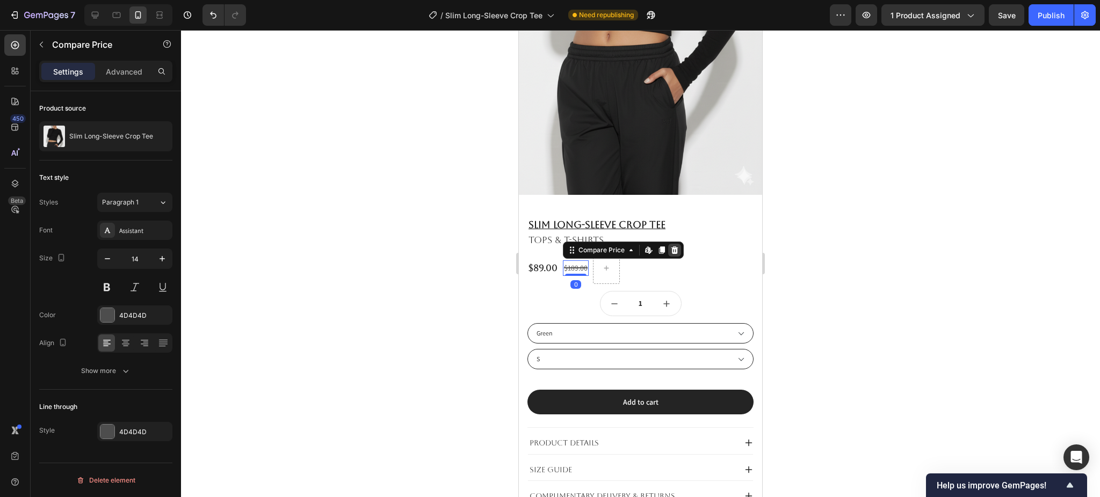
click at [673, 252] on icon at bounding box center [674, 250] width 9 height 9
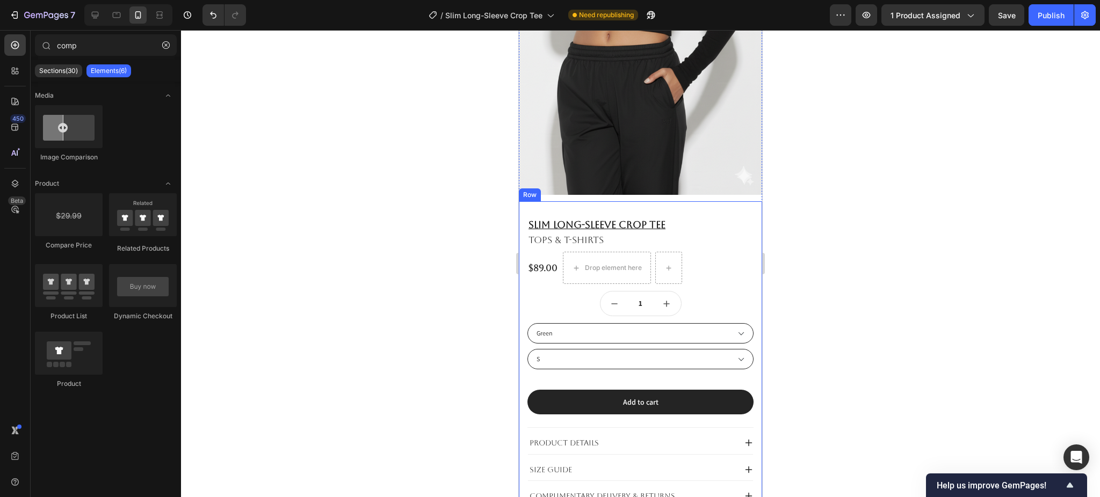
click at [904, 289] on div at bounding box center [640, 263] width 919 height 467
click at [1052, 16] on div "Publish" at bounding box center [1051, 15] width 27 height 11
click at [41, 11] on icon "button" at bounding box center [46, 15] width 44 height 9
